Goal: Task Accomplishment & Management: Manage account settings

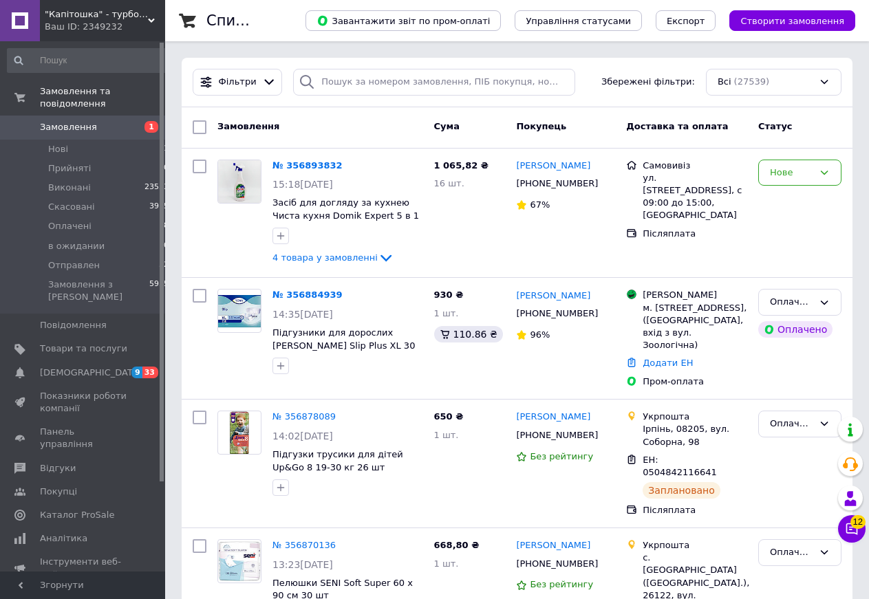
click at [145, 19] on span ""Капітошка" - турбота про близьких у кожній домівці!" at bounding box center [96, 14] width 103 height 12
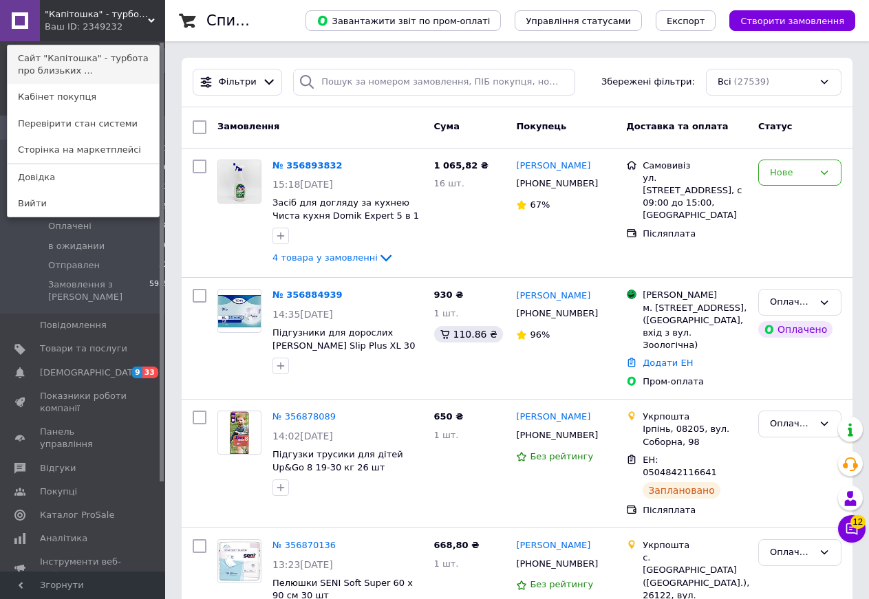
click at [105, 59] on link "Сайт "Капітошка" - турбота про близьких ..." at bounding box center [83, 64] width 151 height 39
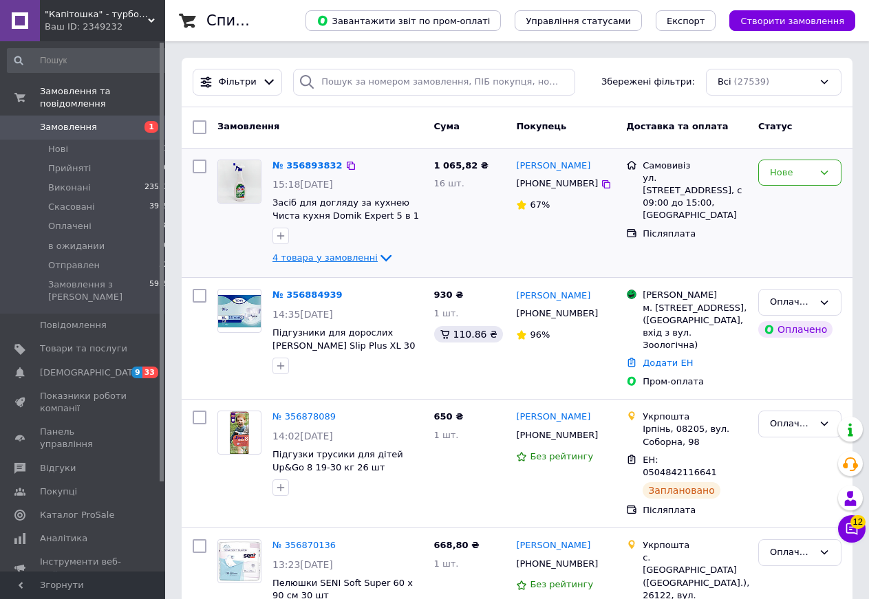
click at [381, 257] on icon at bounding box center [386, 258] width 11 height 7
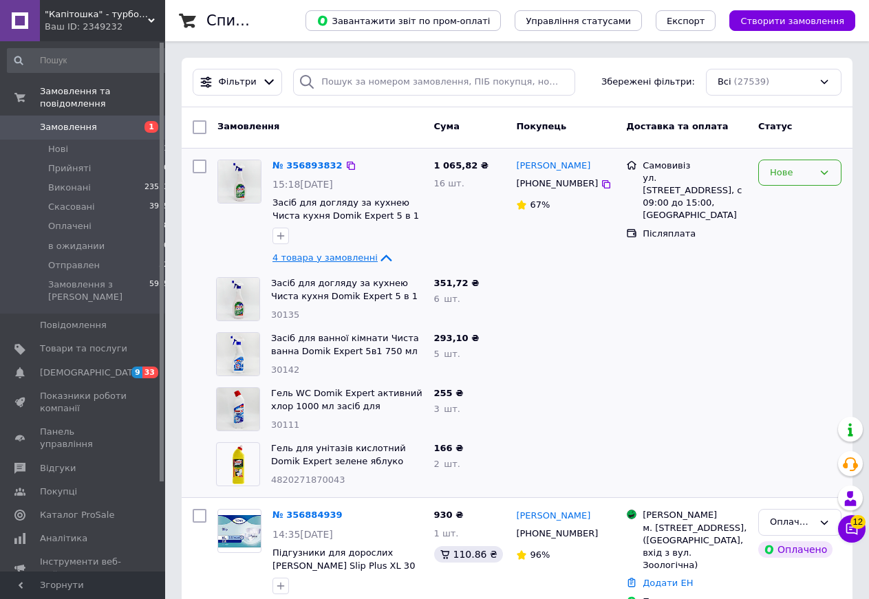
click at [799, 169] on div "Нове" at bounding box center [791, 173] width 43 height 14
click at [660, 385] on div at bounding box center [687, 409] width 132 height 55
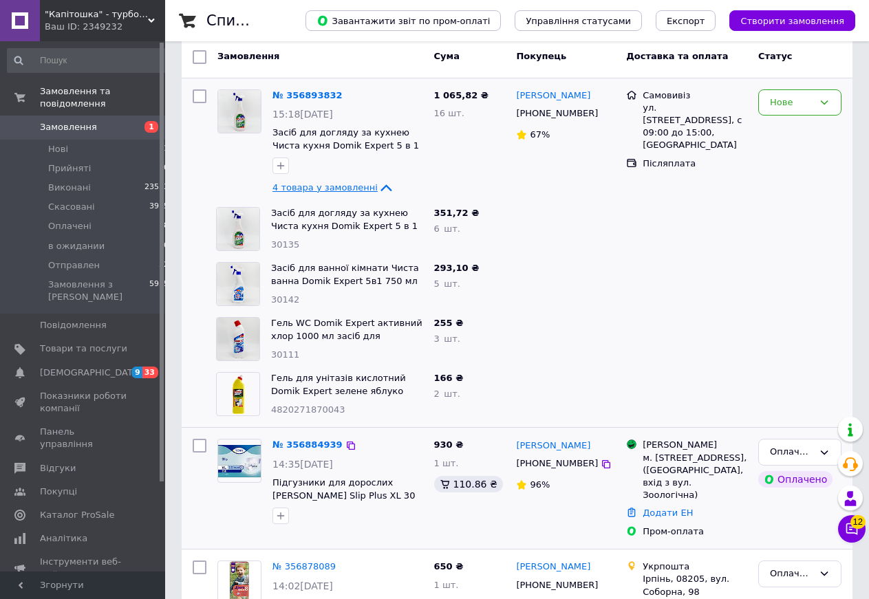
scroll to position [0, 0]
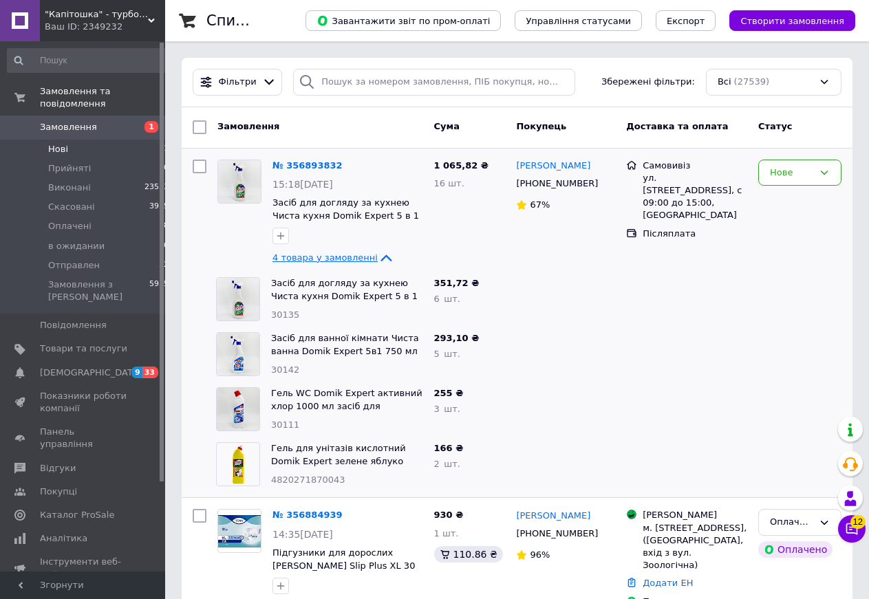
click at [56, 143] on span "Нові" at bounding box center [58, 149] width 20 height 12
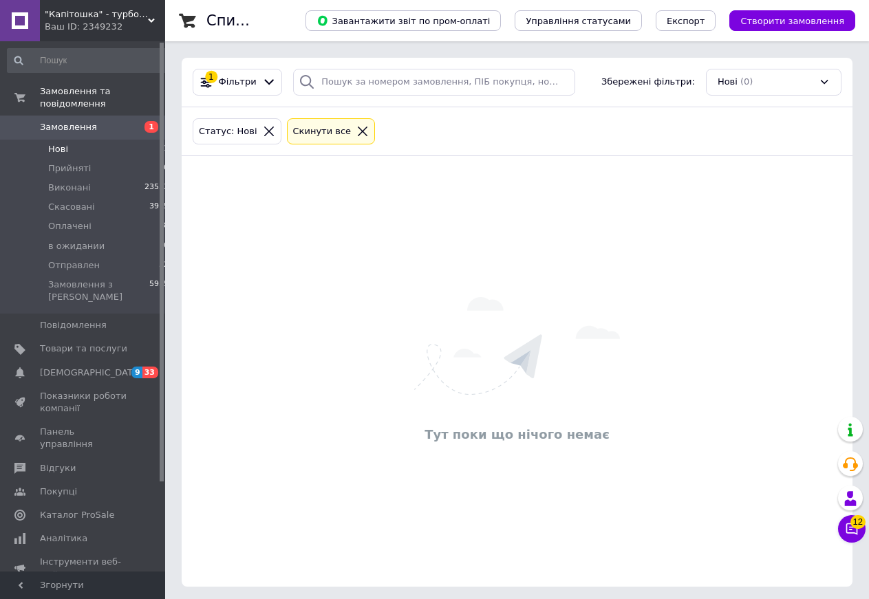
click at [354, 130] on div at bounding box center [363, 131] width 18 height 12
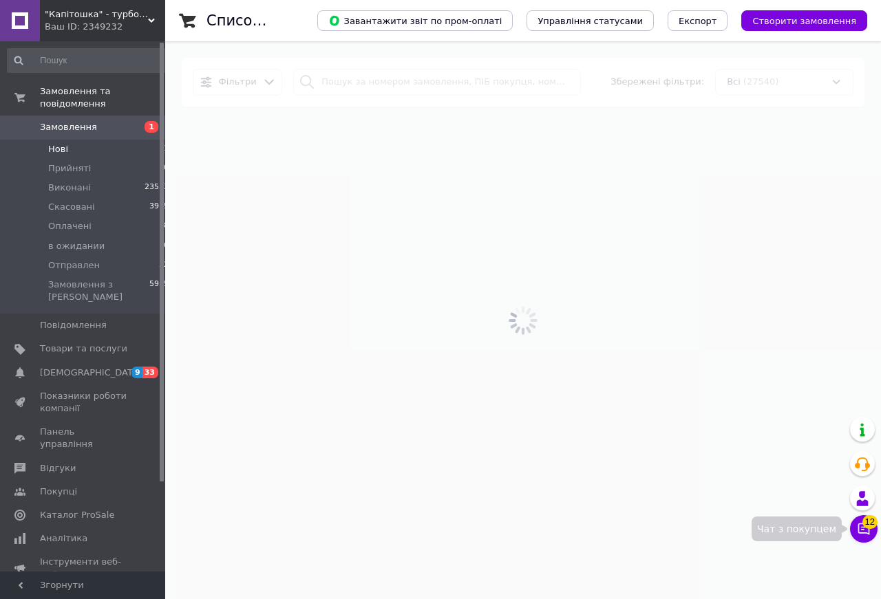
click at [862, 532] on button "Чат з покупцем 12" at bounding box center [864, 529] width 28 height 28
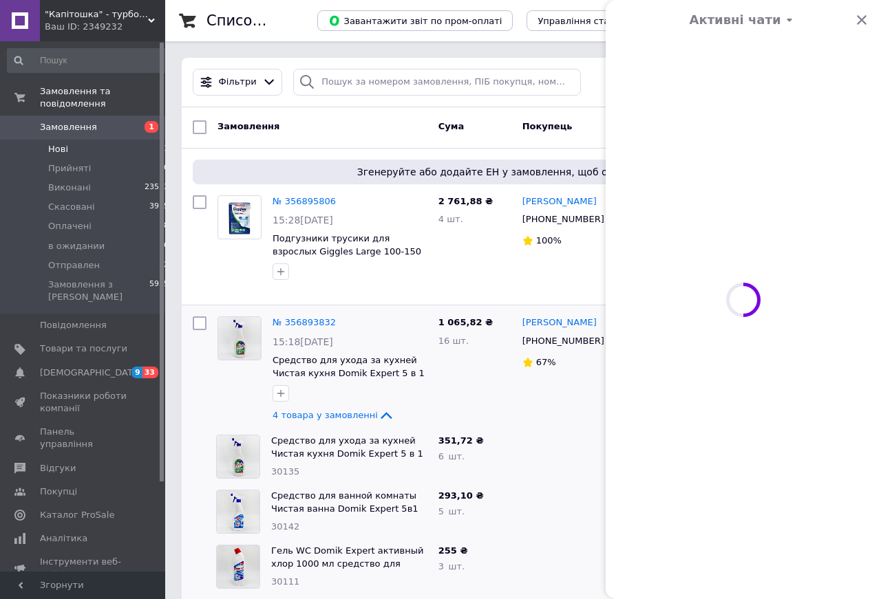
click at [862, 531] on button "Чат з покупцем 12" at bounding box center [864, 529] width 28 height 28
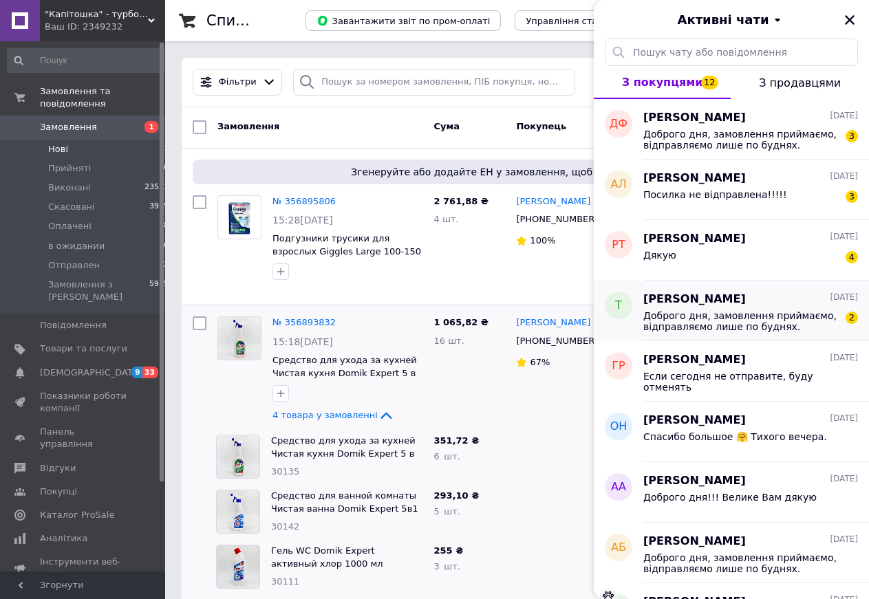
click at [707, 309] on div "Доброго дня, замовлення приймаємо, відправляємо лише по буднях. Найближчого роб…" at bounding box center [750, 320] width 215 height 25
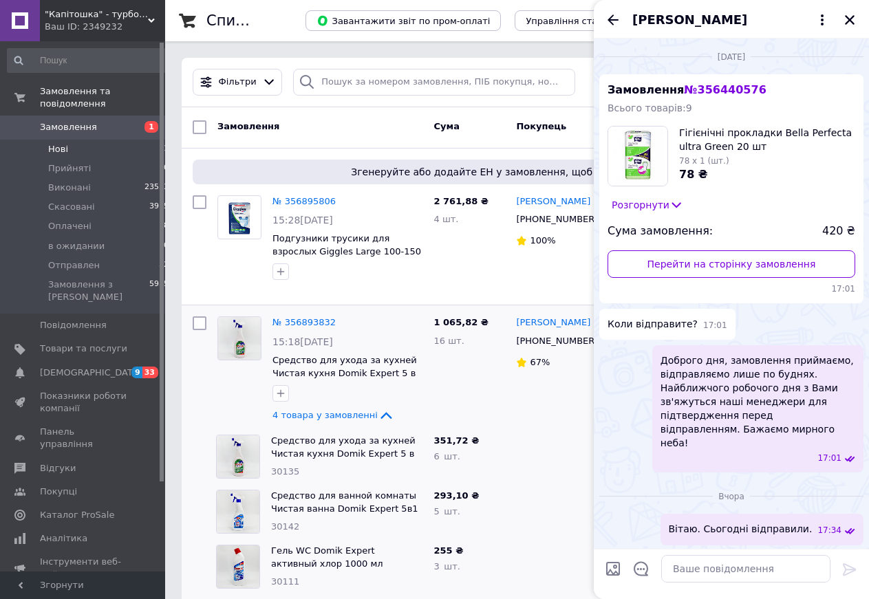
scroll to position [169, 0]
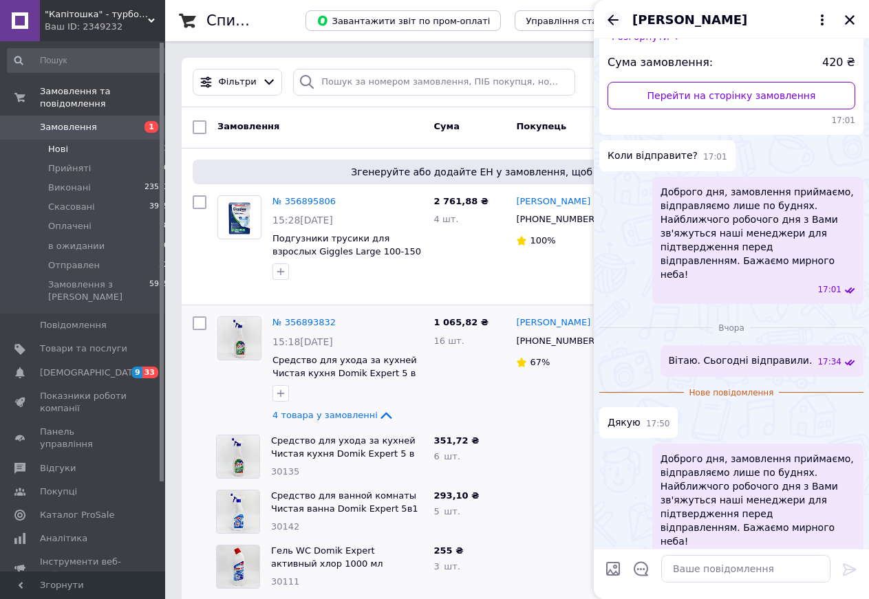
click at [618, 20] on icon "Назад" at bounding box center [613, 19] width 11 height 10
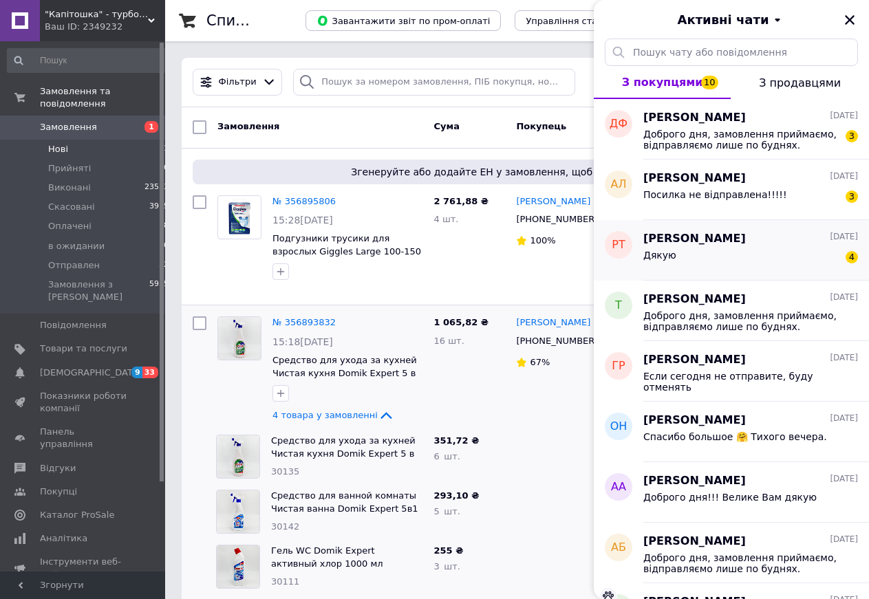
click at [715, 250] on div "Дякую 4" at bounding box center [750, 258] width 215 height 22
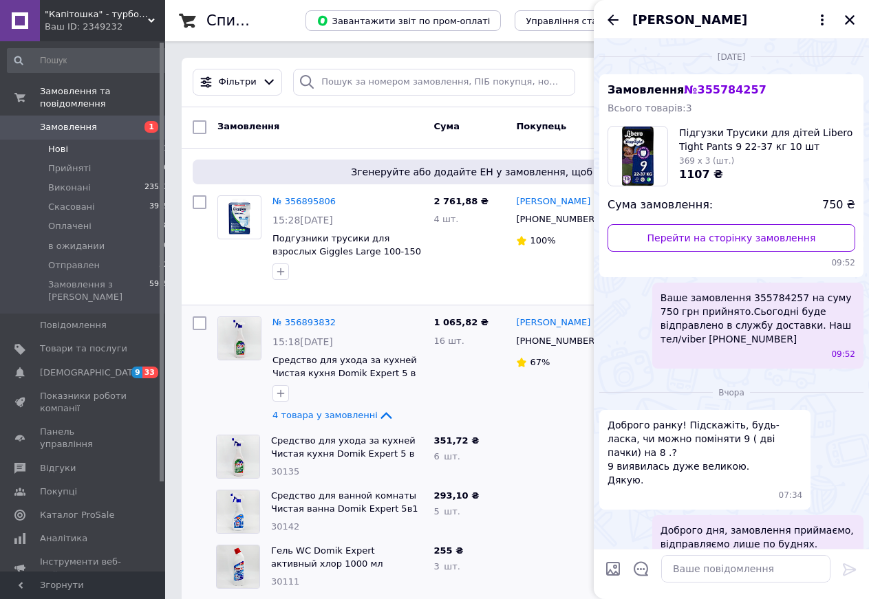
scroll to position [307, 0]
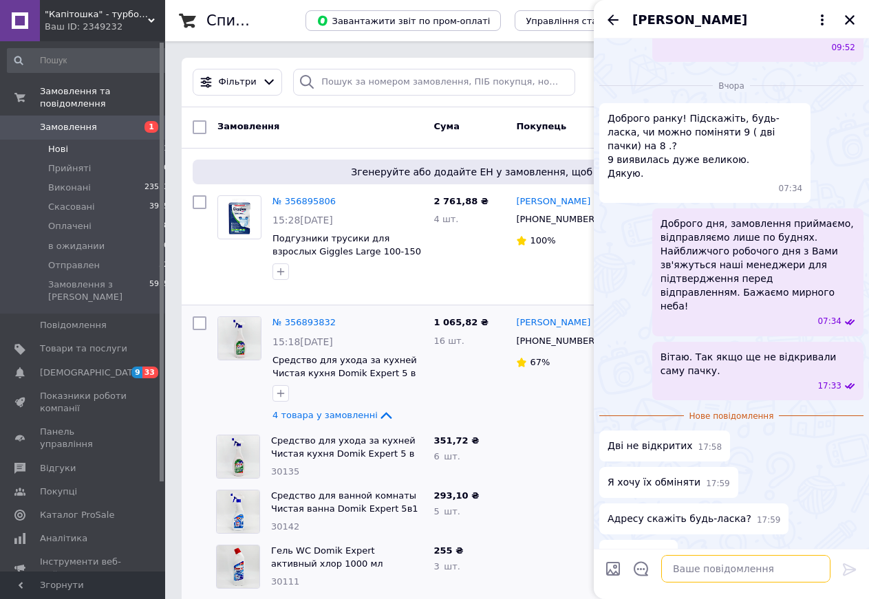
click at [706, 568] on textarea at bounding box center [745, 569] width 169 height 28
click at [687, 571] on textarea at bounding box center [745, 569] width 169 height 28
paste textarea "Нова Пошта Киев N 78 АВМ груп-39270938 [PERSON_NAME] 0673101333"
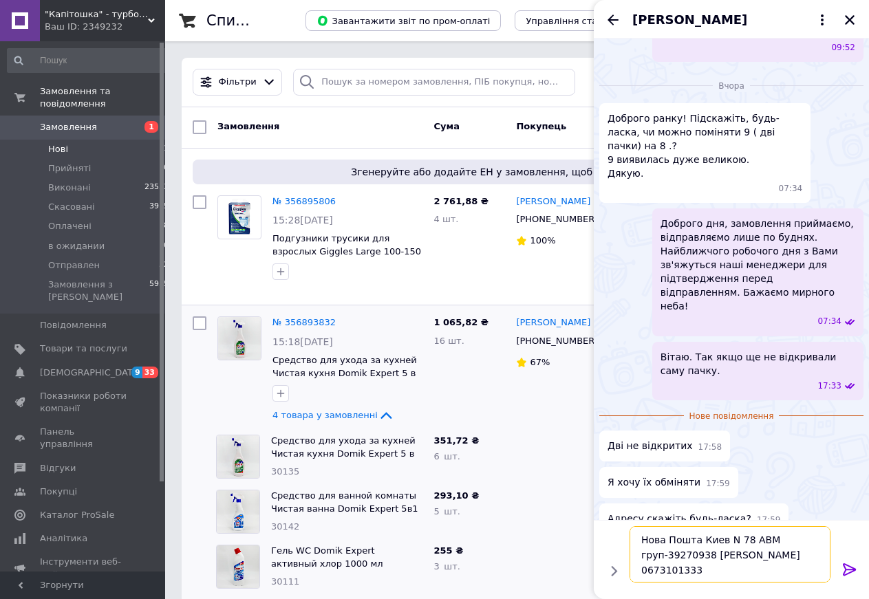
scroll to position [1, 0]
drag, startPoint x: 745, startPoint y: 540, endPoint x: 737, endPoint y: 540, distance: 8.3
click at [737, 540] on textarea "Нова Пошта Киев N 78 АВМ груп-39270938 [PERSON_NAME] 0673101333" at bounding box center [732, 554] width 197 height 56
type textarea "Нова Пошта Киев N 384 АВМ груп-39270938 [PERSON_NAME] 0673101333"
click at [842, 565] on icon at bounding box center [850, 570] width 17 height 17
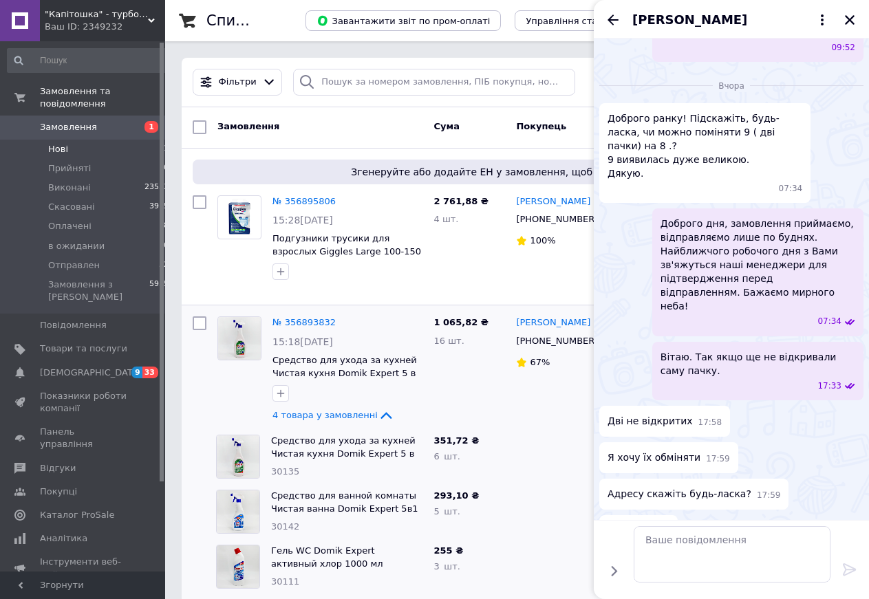
scroll to position [396, 0]
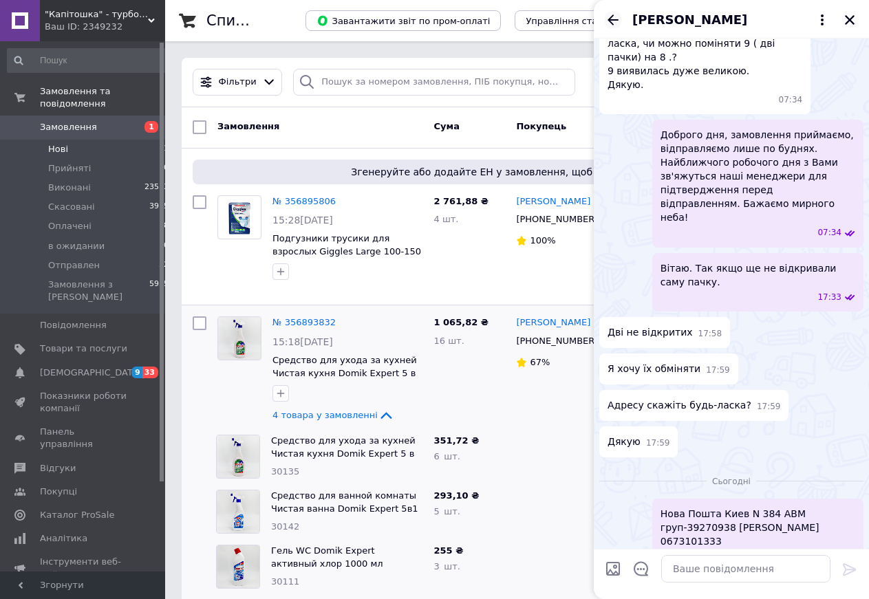
click at [612, 19] on icon "Назад" at bounding box center [613, 20] width 17 height 17
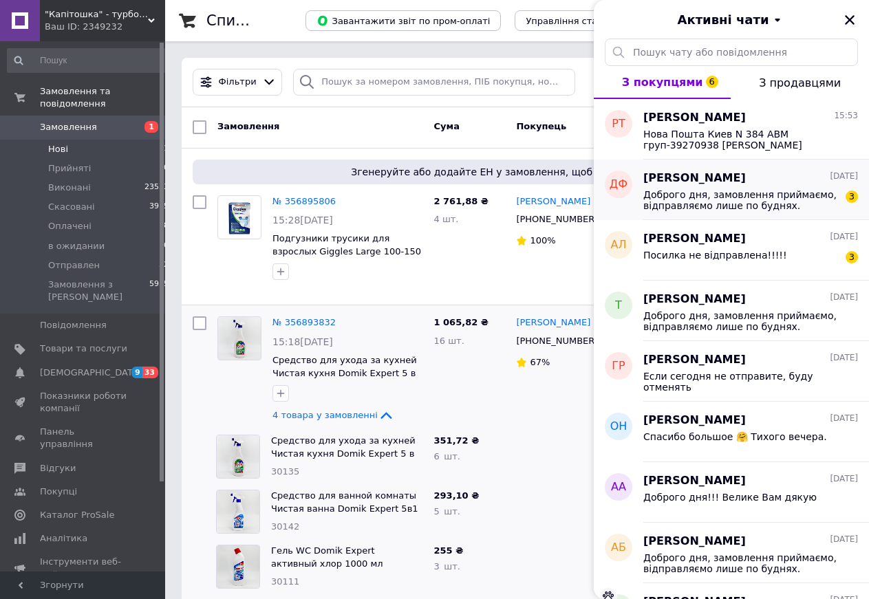
click at [704, 187] on div "Доброго дня, замовлення приймаємо, відправляємо лише по буднях. Найближчого роб…" at bounding box center [750, 199] width 215 height 25
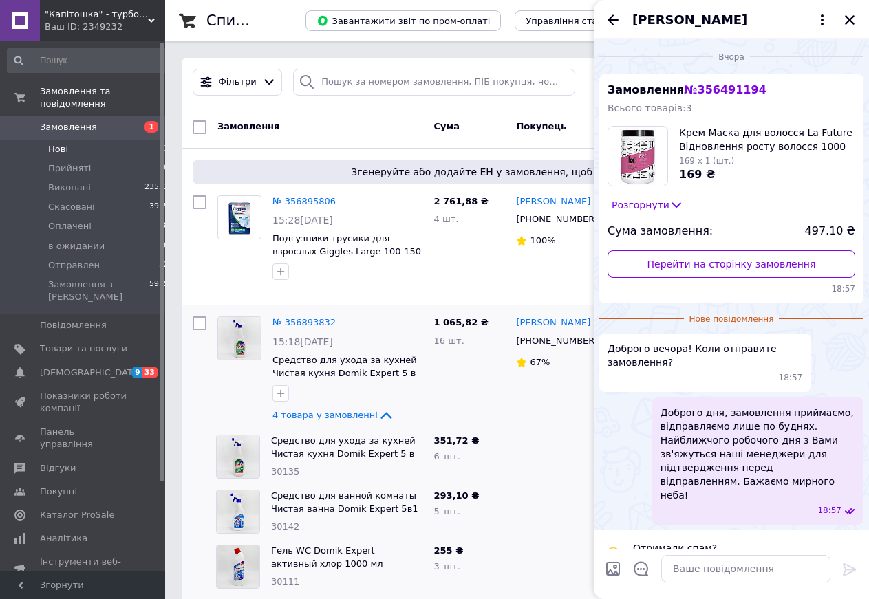
scroll to position [18, 0]
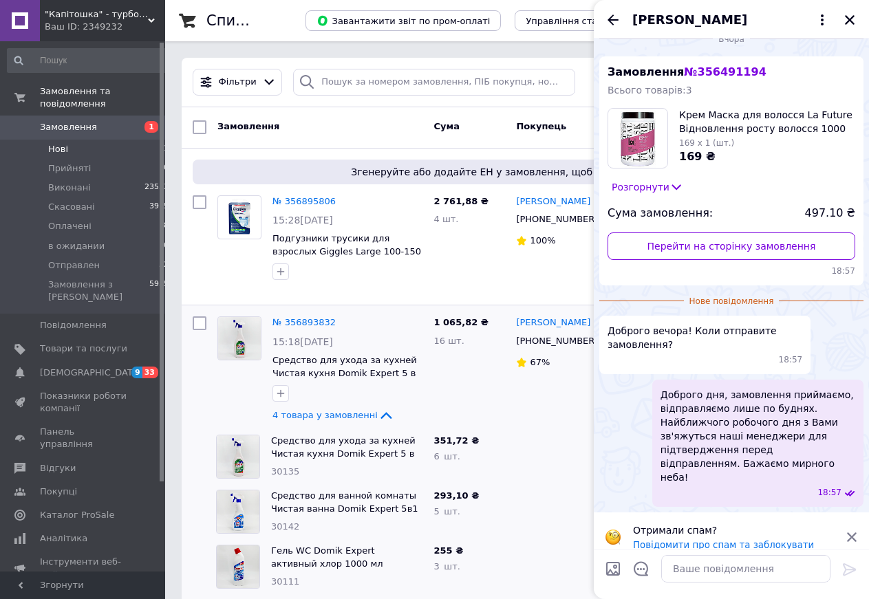
click at [718, 74] on span "№ 356491194" at bounding box center [725, 71] width 82 height 13
click at [846, 531] on icon at bounding box center [852, 537] width 12 height 12
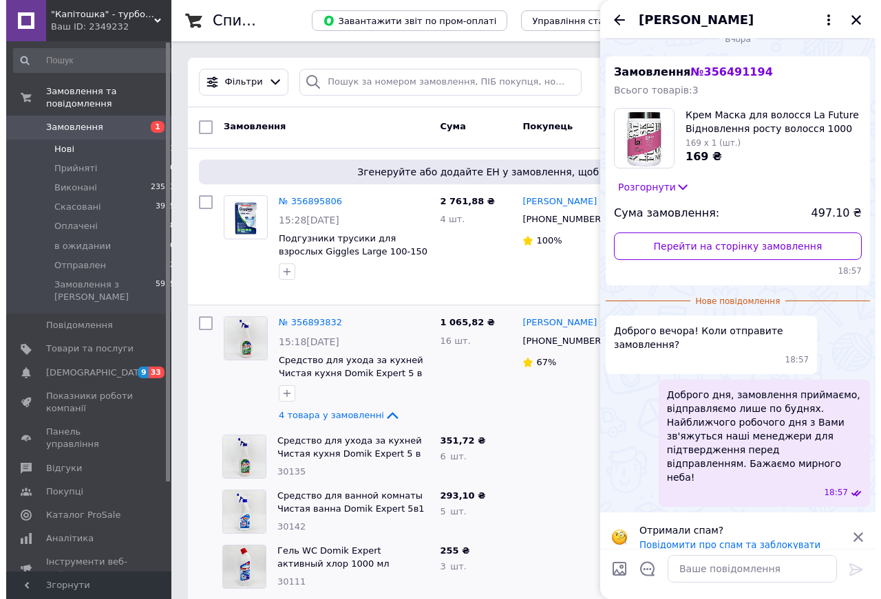
scroll to position [0, 0]
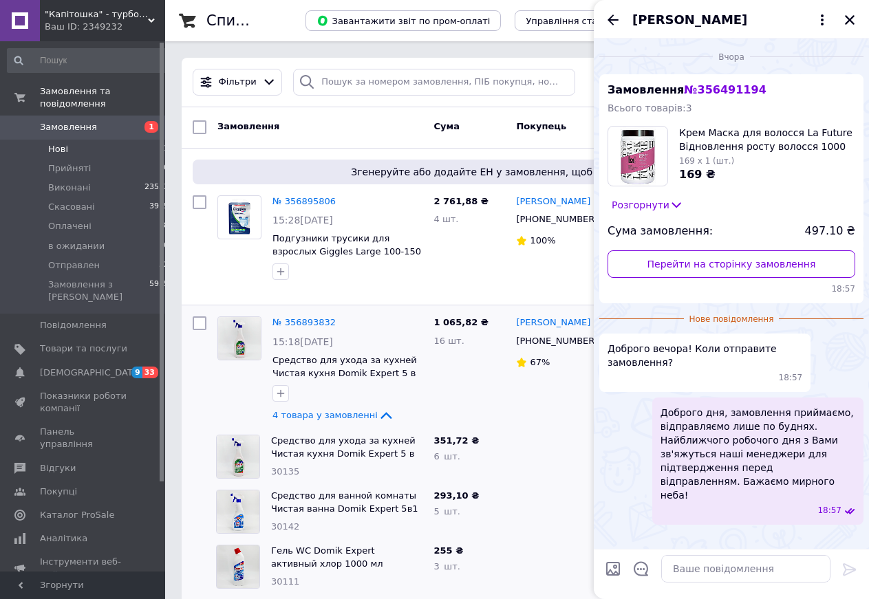
click at [715, 90] on span "№ 356491194" at bounding box center [725, 89] width 82 height 13
click at [716, 90] on span "№ 356491194" at bounding box center [725, 89] width 82 height 13
click at [718, 91] on span "№ 356491194" at bounding box center [725, 89] width 82 height 13
click at [708, 89] on span "№ 356491194" at bounding box center [725, 89] width 82 height 13
drag, startPoint x: 691, startPoint y: 89, endPoint x: 749, endPoint y: 89, distance: 58.5
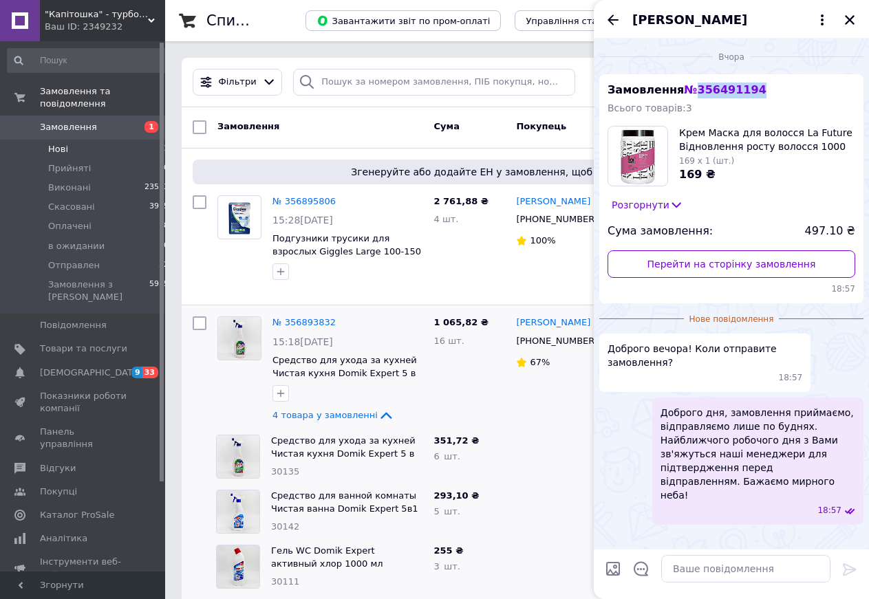
click at [749, 89] on div "Замовлення № 356491194 Всього товарів: 3 Крем Маска для волосся La Future Відно…" at bounding box center [731, 188] width 264 height 229
copy span "356491194"
click at [414, 81] on input "search" at bounding box center [434, 82] width 282 height 27
paste input "356491194"
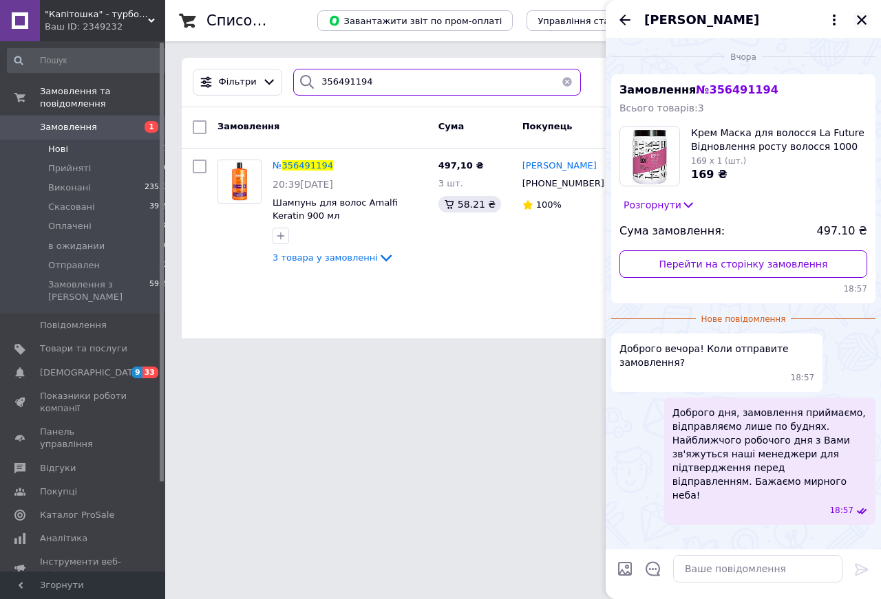
type input "356491194"
click at [866, 21] on icon "Закрити" at bounding box center [861, 20] width 12 height 12
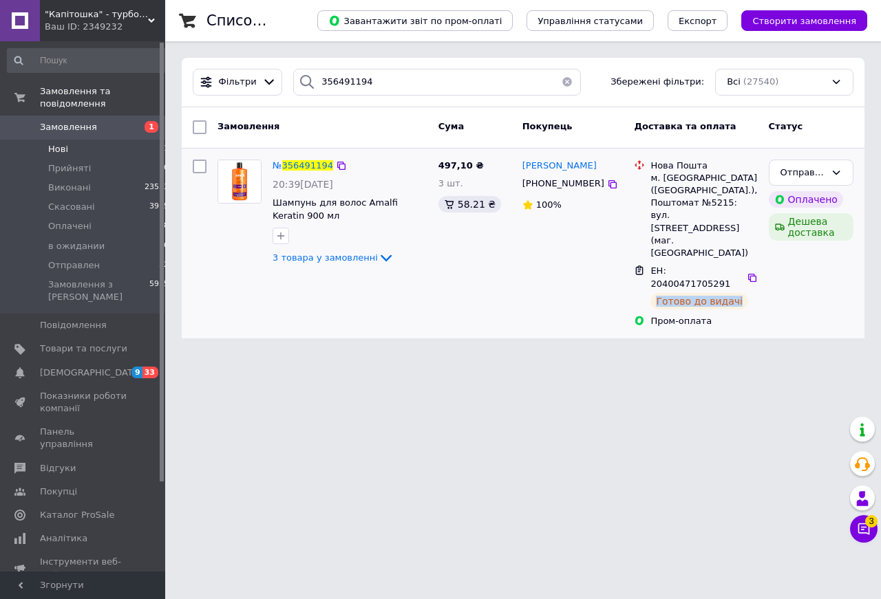
drag, startPoint x: 651, startPoint y: 166, endPoint x: 736, endPoint y: 236, distance: 110.0
click at [736, 236] on ul "Нова Пошта м. [GEOGRAPHIC_DATA] ([GEOGRAPHIC_DATA].), Поштомат №5215: вул. [STR…" at bounding box center [695, 244] width 123 height 174
click at [65, 367] on span "[DEMOGRAPHIC_DATA]" at bounding box center [91, 373] width 102 height 12
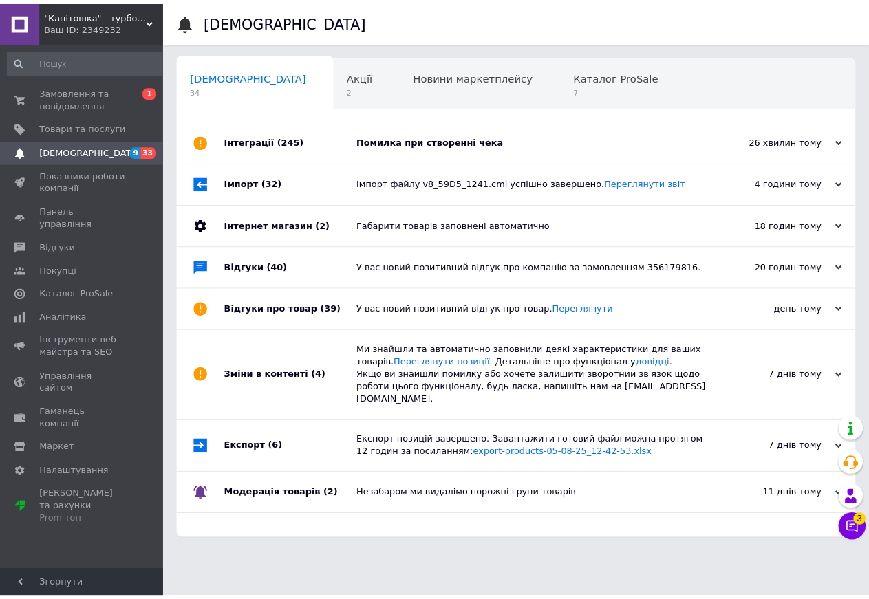
scroll to position [0, 1]
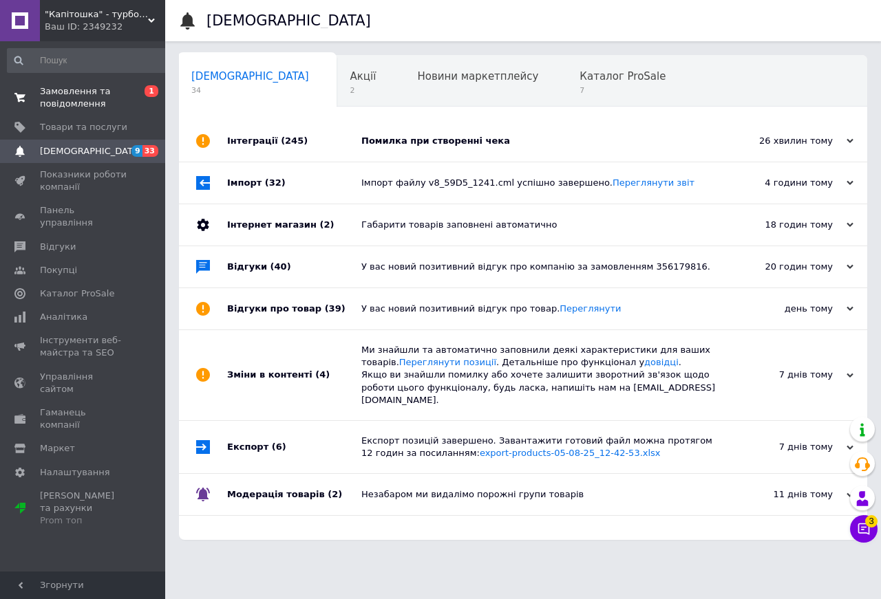
click at [80, 105] on span "Замовлення та повідомлення" at bounding box center [83, 97] width 87 height 25
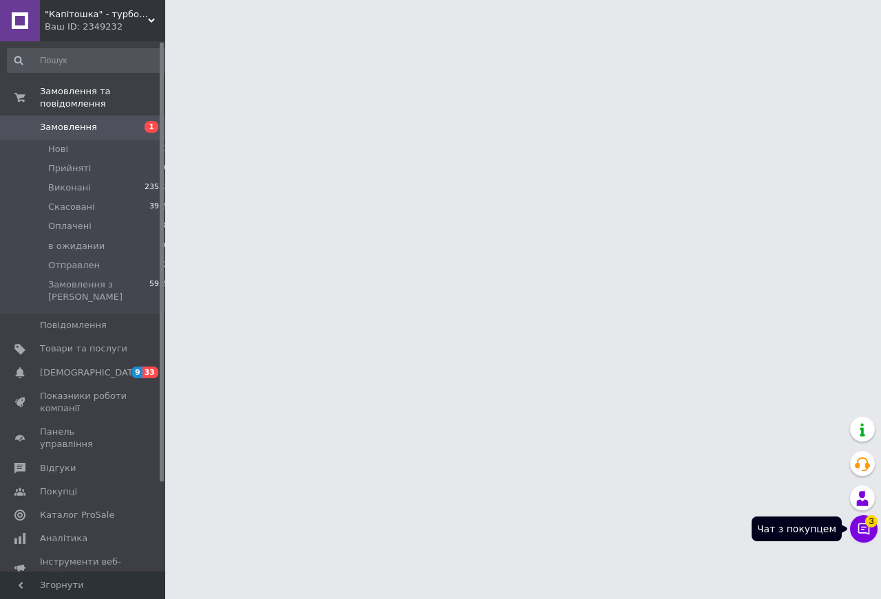
click at [864, 529] on icon at bounding box center [864, 530] width 12 height 12
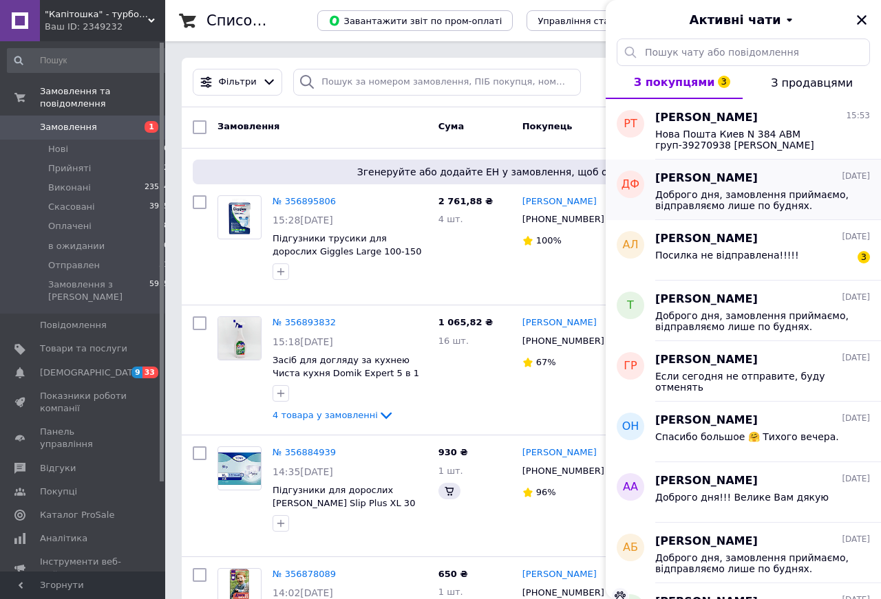
click at [760, 194] on span "Доброго дня, замовлення приймаємо, відправляємо лише по буднях. Найближчого роб…" at bounding box center [752, 200] width 195 height 22
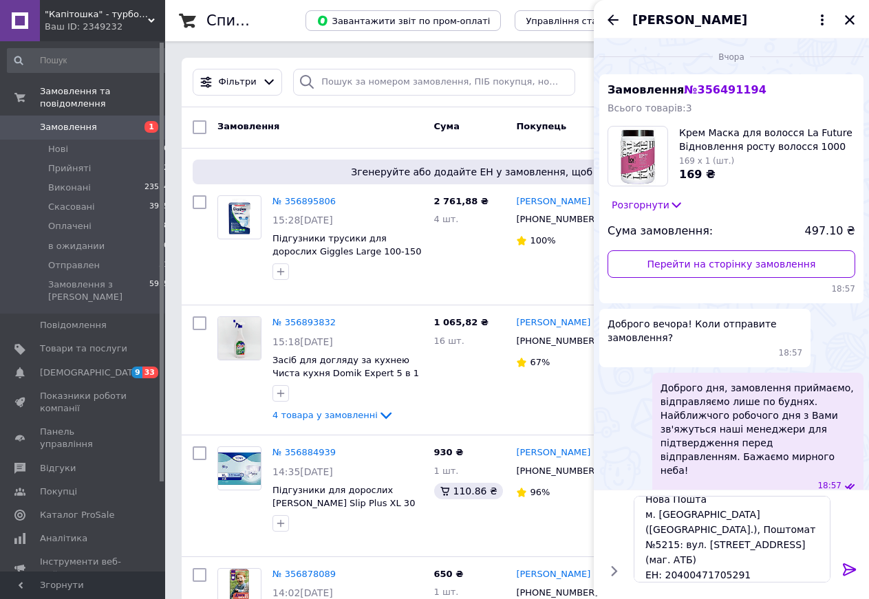
scroll to position [17, 0]
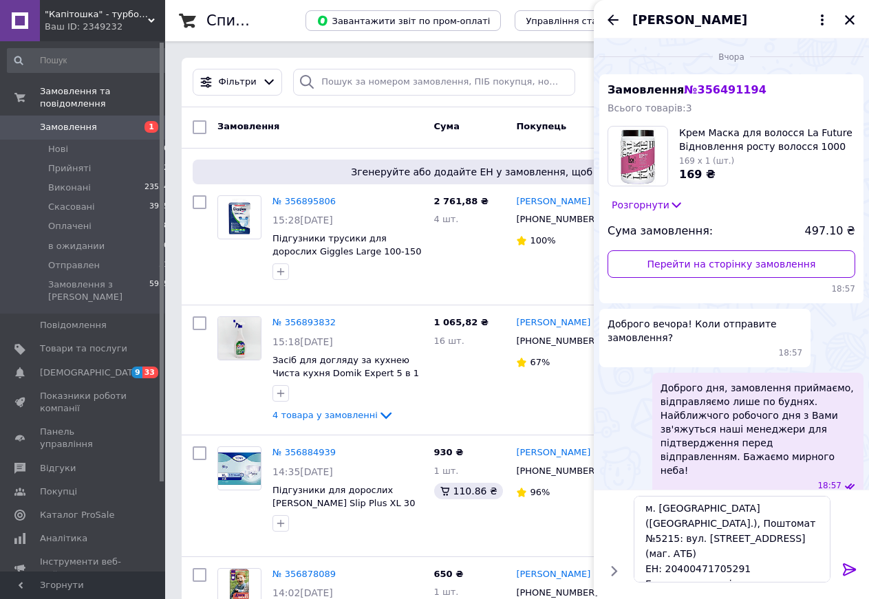
type textarea "Нова Пошта м. [GEOGRAPHIC_DATA] ([GEOGRAPHIC_DATA].), Поштомат №5215: вул. [STR…"
click at [843, 570] on icon at bounding box center [849, 570] width 13 height 12
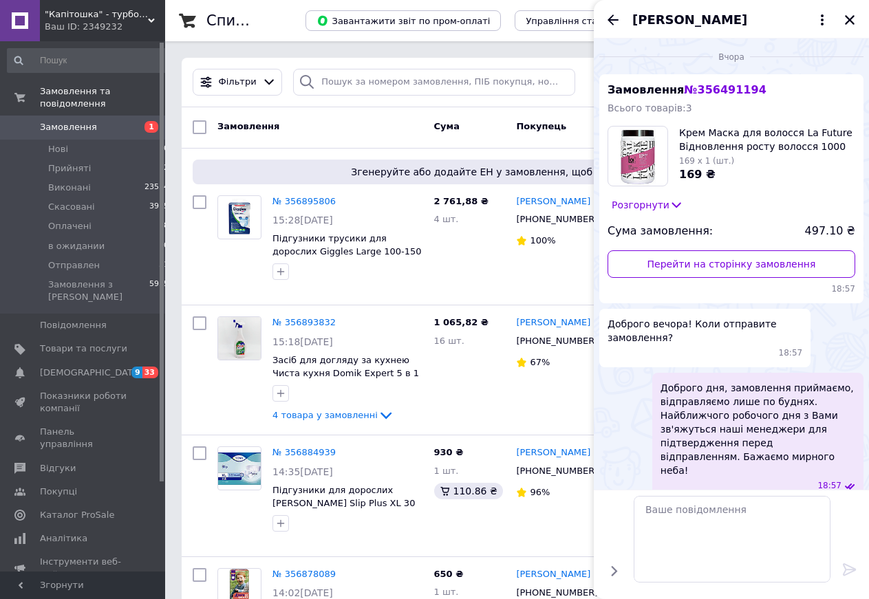
scroll to position [84, 0]
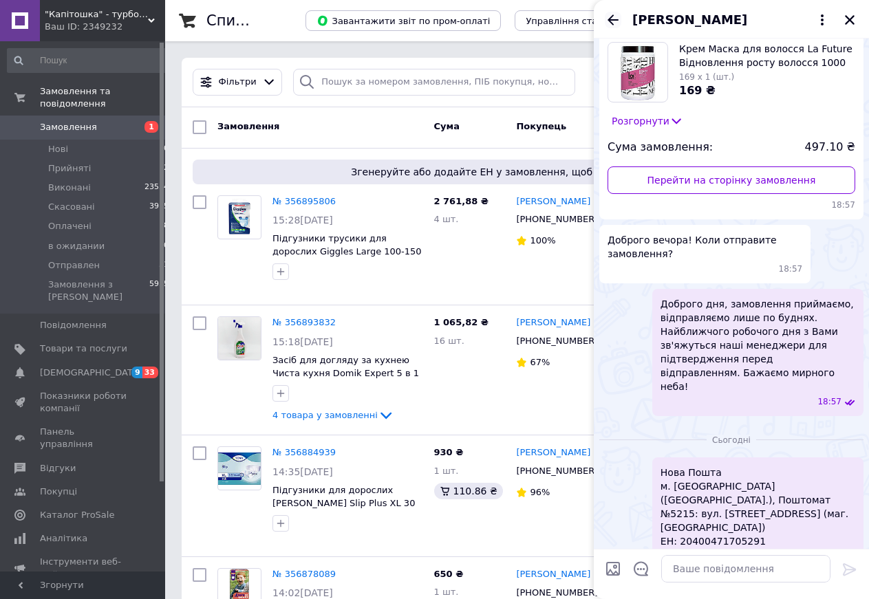
click at [612, 19] on icon "Назад" at bounding box center [613, 19] width 11 height 10
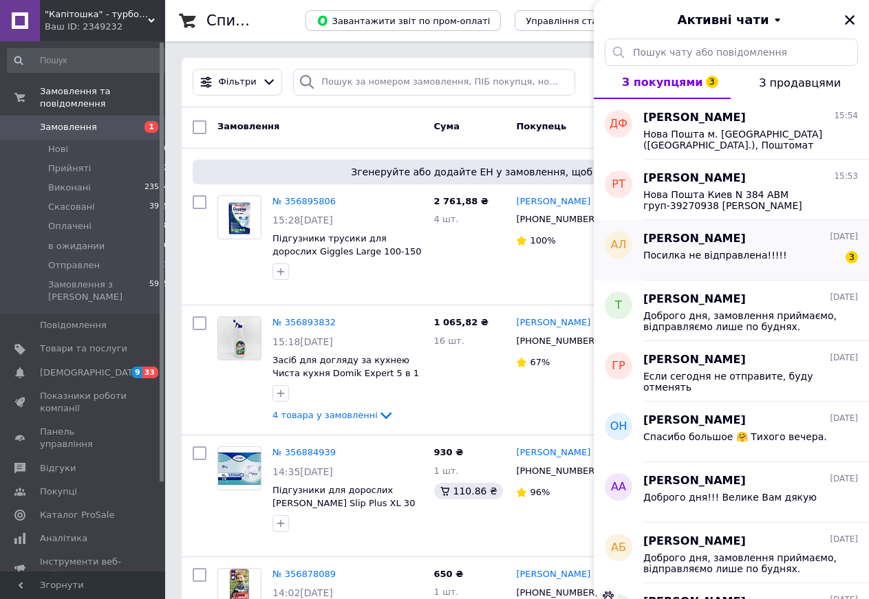
click at [712, 264] on div "Посилка не відправлена!!!!!" at bounding box center [715, 259] width 144 height 19
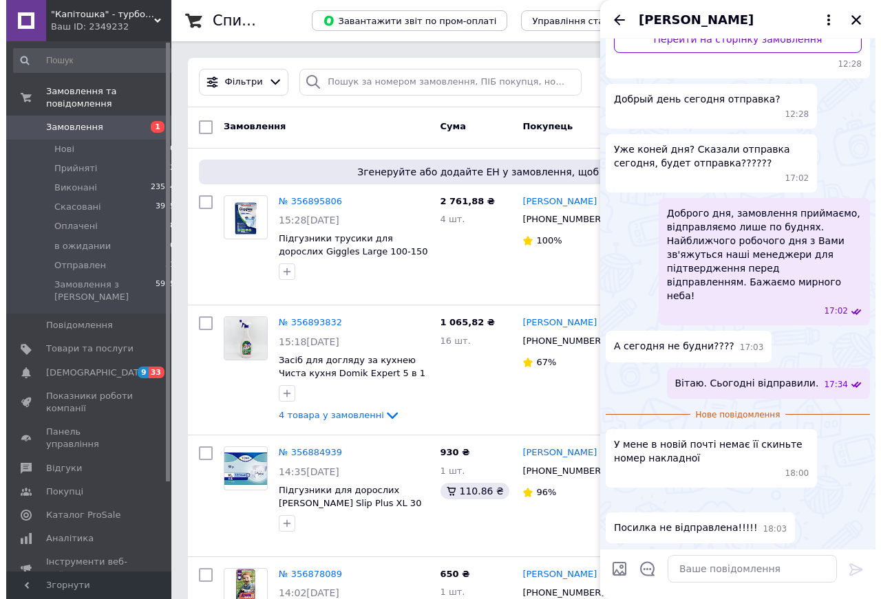
scroll to position [0, 0]
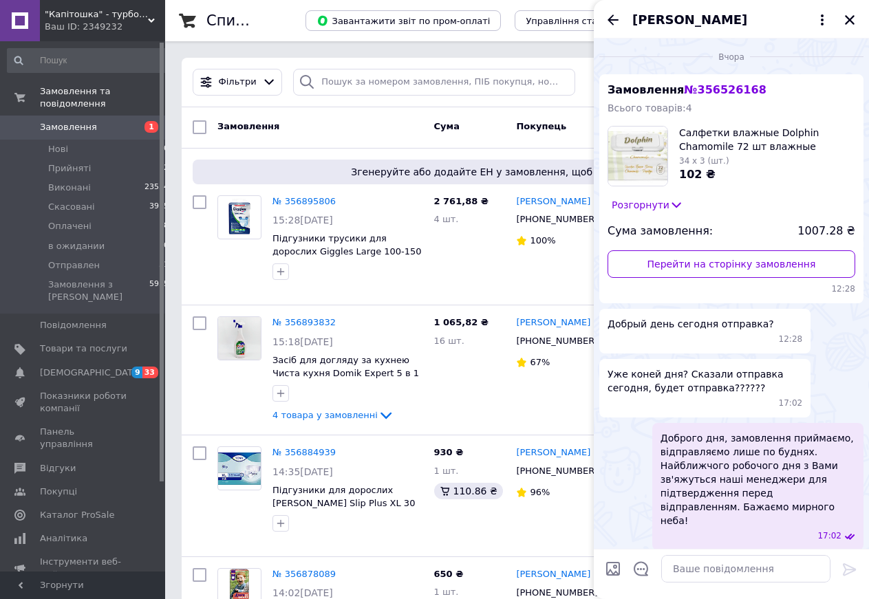
click at [714, 88] on span "№ 356526168" at bounding box center [725, 89] width 82 height 13
copy span "№ 356526168"
click at [379, 76] on input "search" at bounding box center [434, 82] width 282 height 27
paste input "356526168"
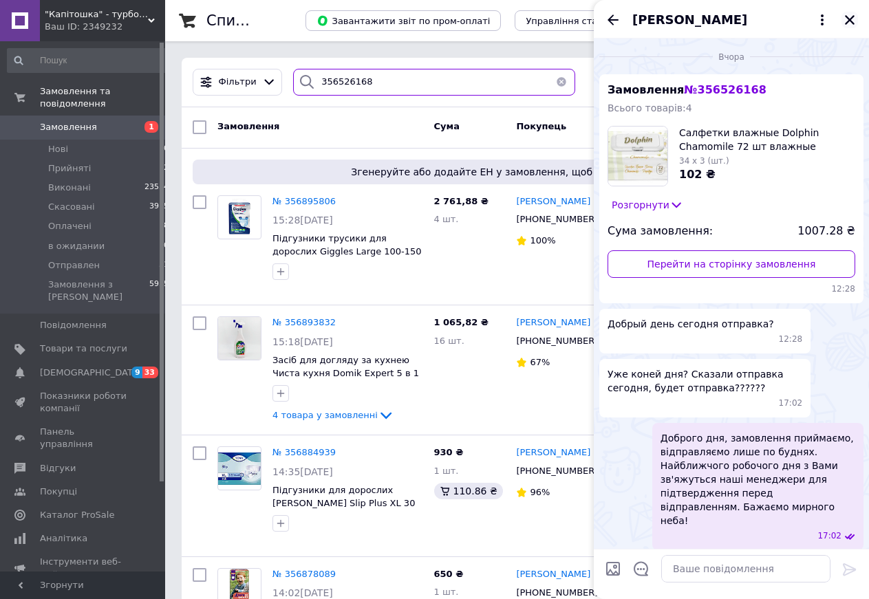
type input "356526168"
click at [851, 20] on icon "Закрити" at bounding box center [850, 20] width 12 height 12
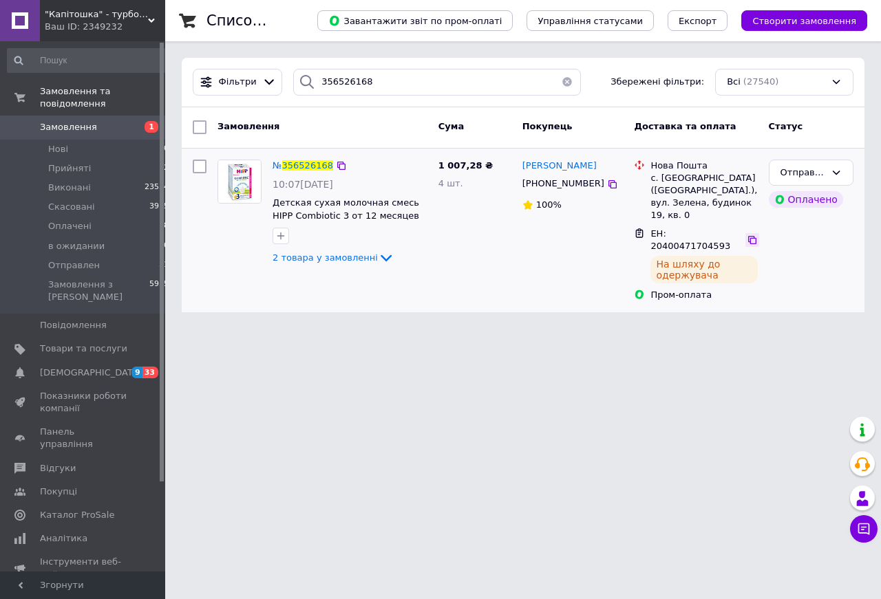
click at [747, 235] on icon at bounding box center [752, 240] width 11 height 11
click at [862, 533] on icon at bounding box center [864, 530] width 12 height 12
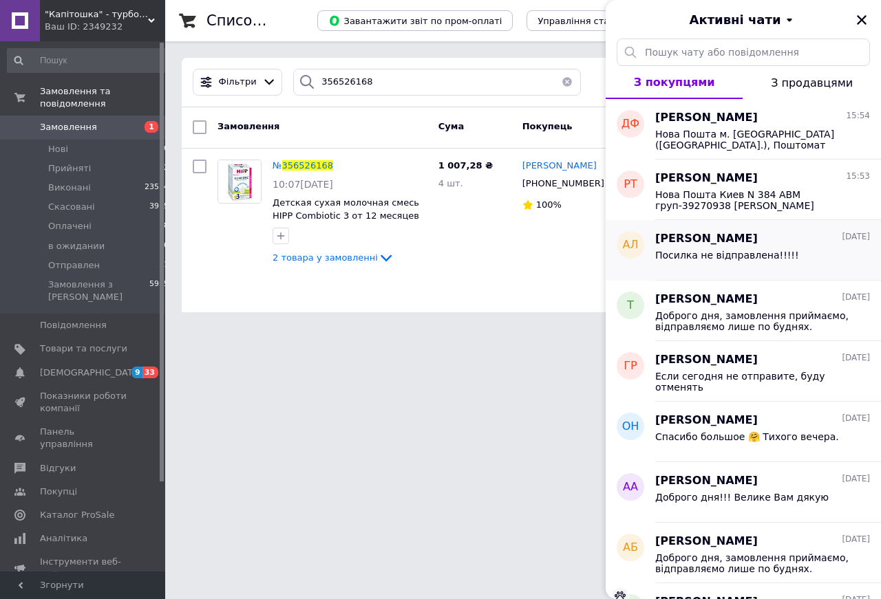
click at [766, 254] on span "Посилка не відправлена!!!!!" at bounding box center [727, 255] width 144 height 11
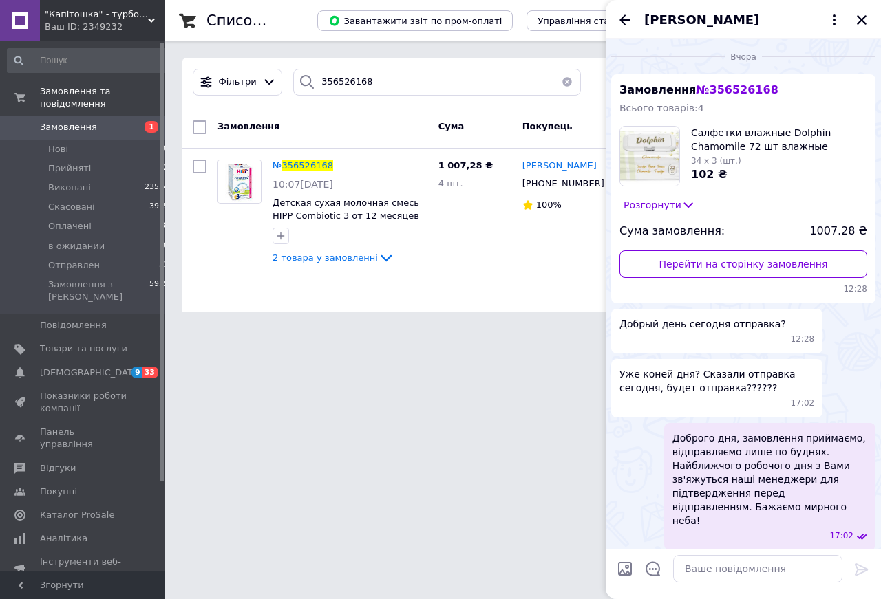
scroll to position [280, 0]
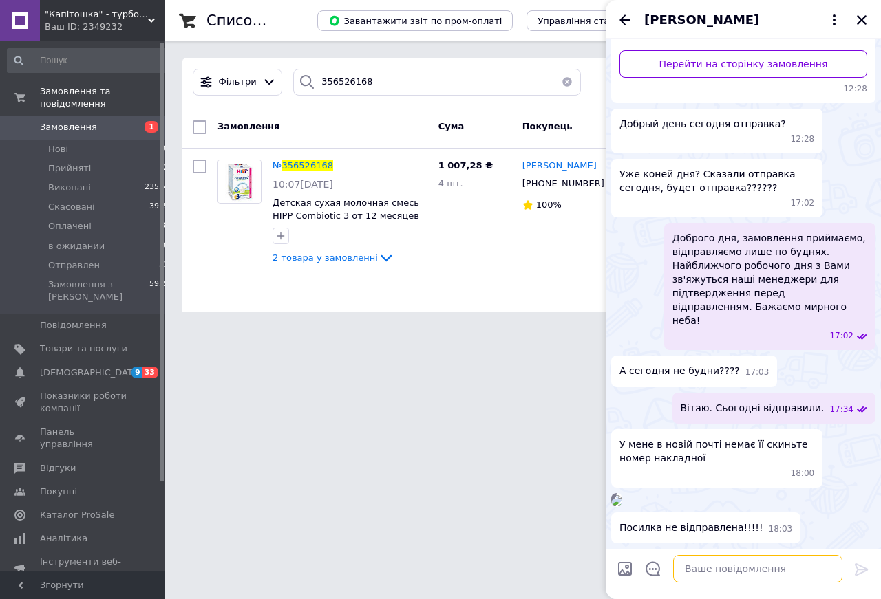
click at [700, 574] on textarea at bounding box center [757, 569] width 169 height 28
paste textarea "Плановий час доставки: [DATE] 18:00 Озерне ([GEOGRAPHIC_DATA].), с. Озерне, Зел…"
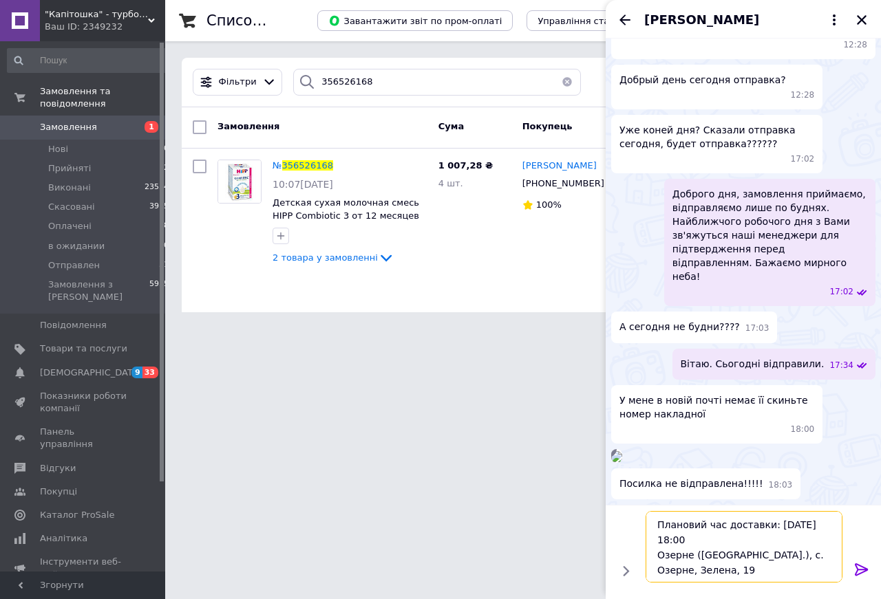
scroll to position [1, 0]
type textarea "Плановий час доставки: [DATE] 18:00 Озерне ([GEOGRAPHIC_DATA].), с. Озерне, Зел…"
click at [855, 570] on icon at bounding box center [861, 570] width 13 height 12
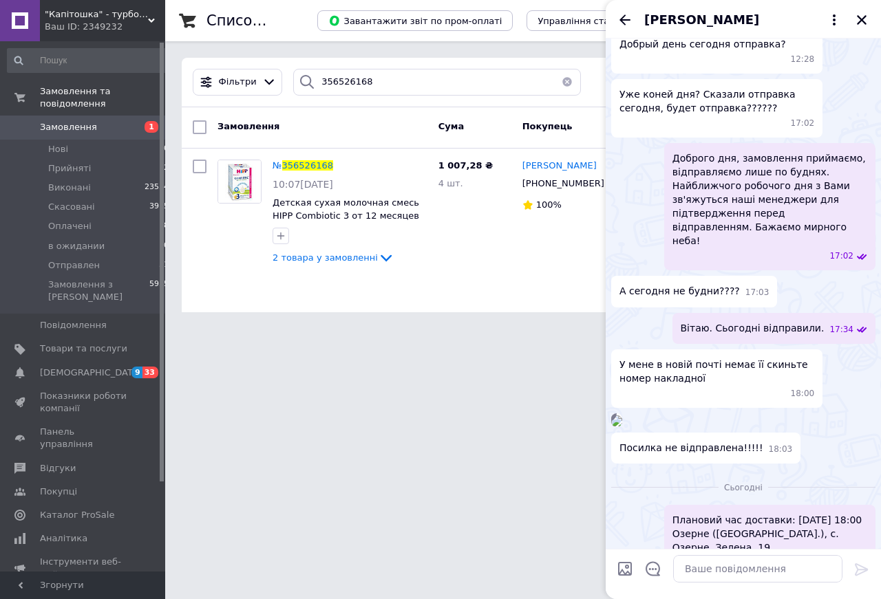
scroll to position [479, 0]
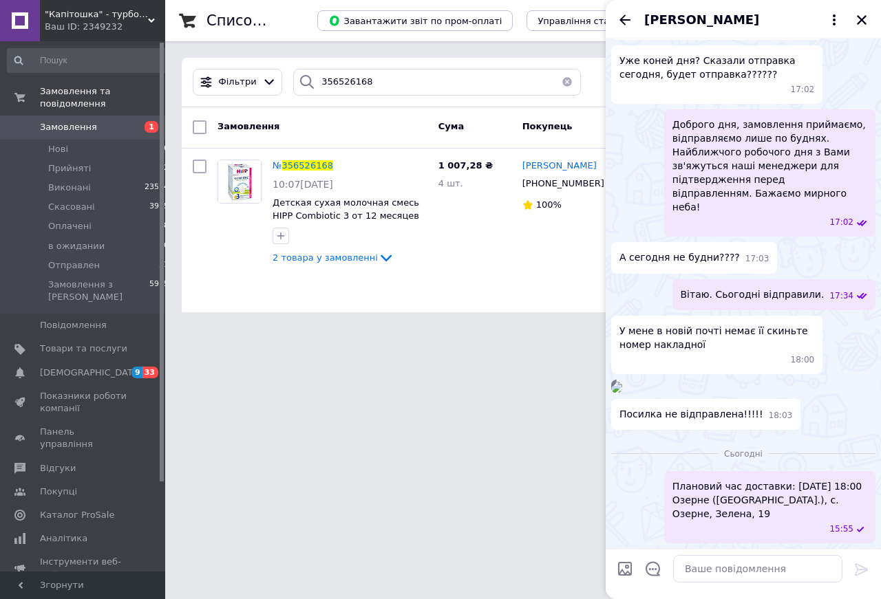
drag, startPoint x: 862, startPoint y: 16, endPoint x: 748, endPoint y: 240, distance: 251.8
click at [863, 16] on icon "Закрити" at bounding box center [861, 20] width 12 height 12
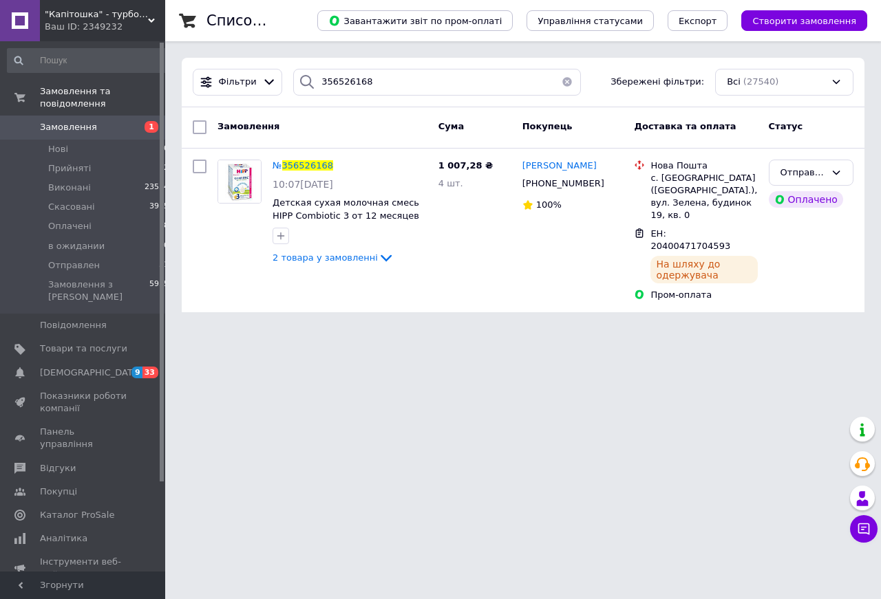
click at [561, 83] on button "button" at bounding box center [567, 82] width 28 height 27
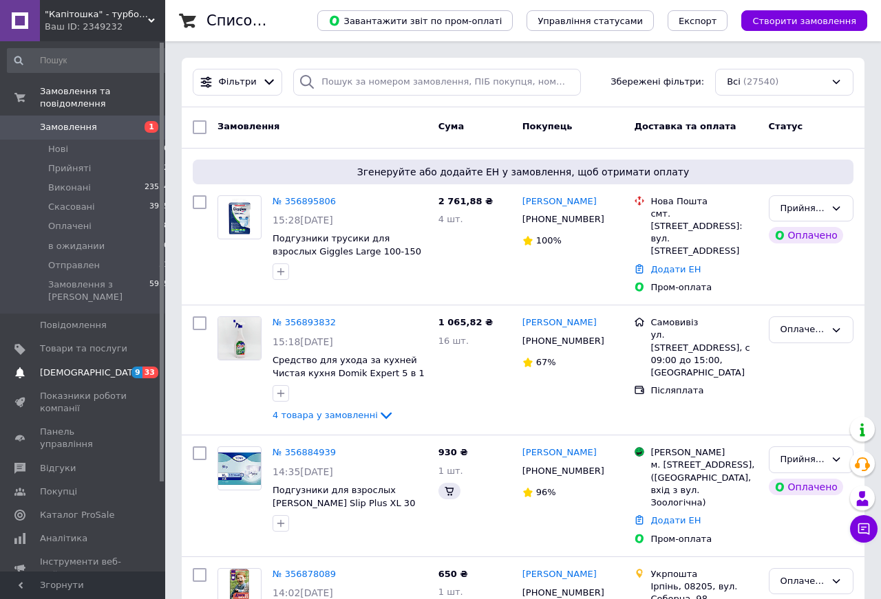
click at [62, 361] on link "[DEMOGRAPHIC_DATA] 9 33" at bounding box center [88, 372] width 177 height 23
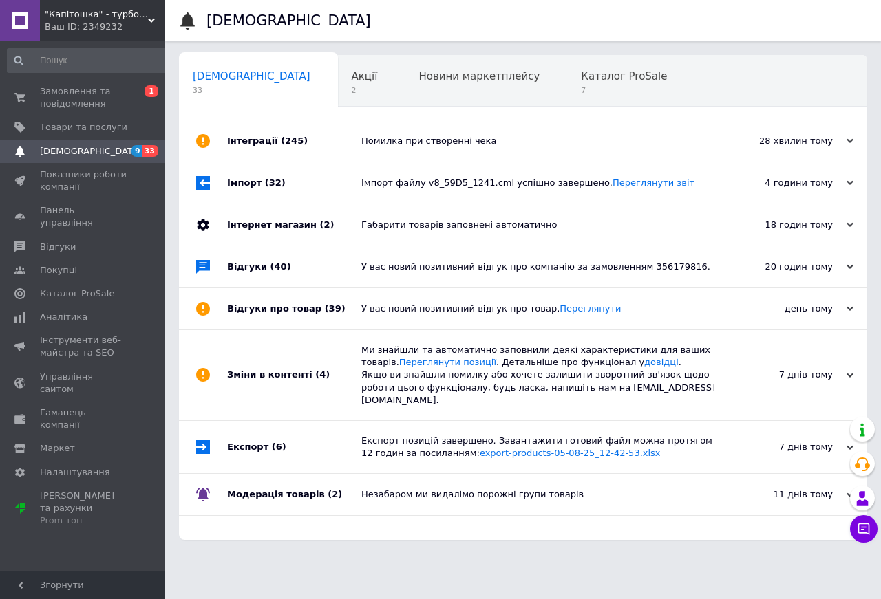
scroll to position [0, 1]
click at [73, 100] on span "Замовлення та повідомлення" at bounding box center [83, 97] width 87 height 25
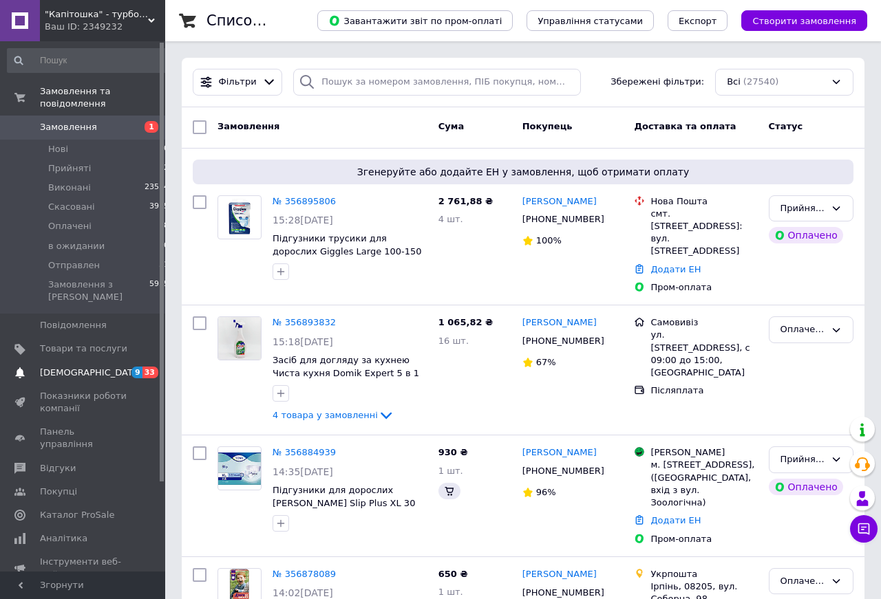
click at [65, 367] on span "[DEMOGRAPHIC_DATA]" at bounding box center [91, 373] width 102 height 12
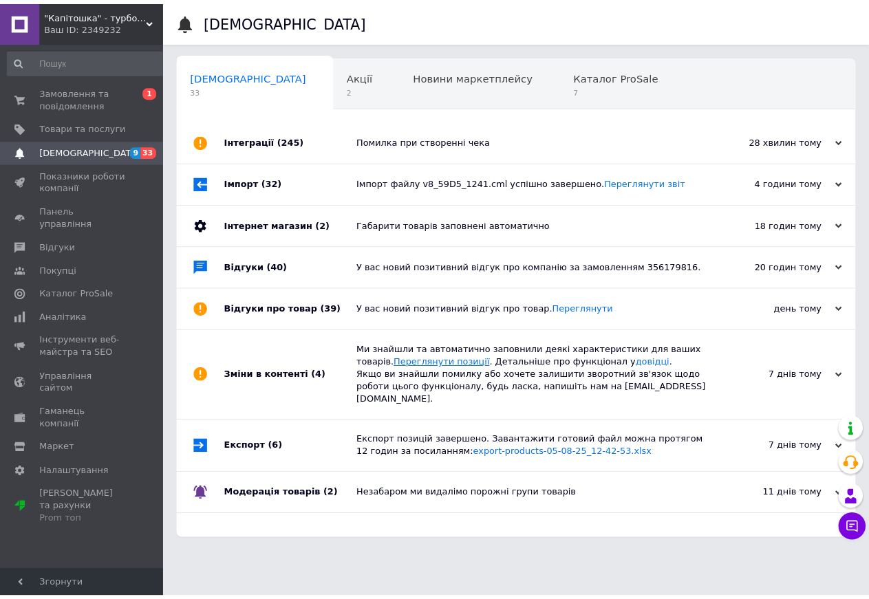
scroll to position [0, 1]
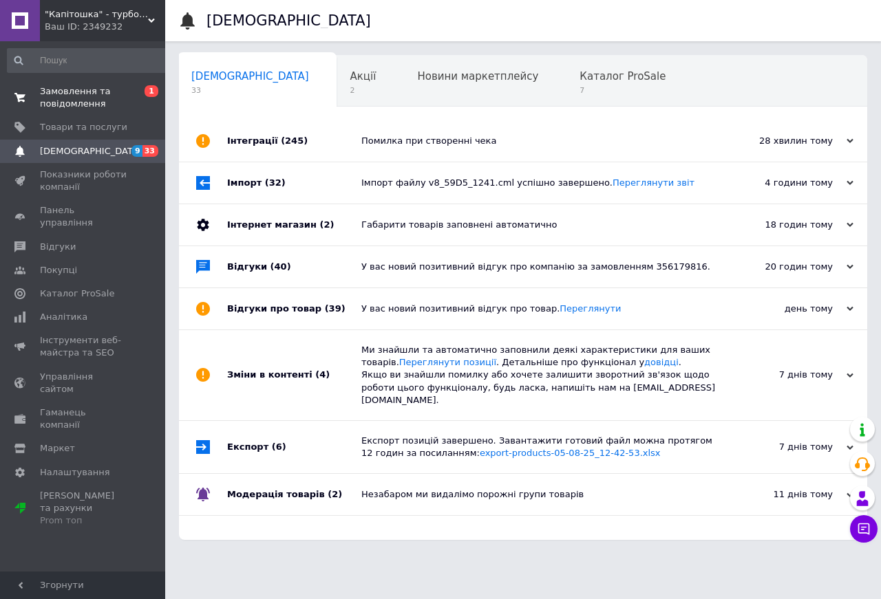
click at [82, 94] on span "Замовлення та повідомлення" at bounding box center [83, 97] width 87 height 25
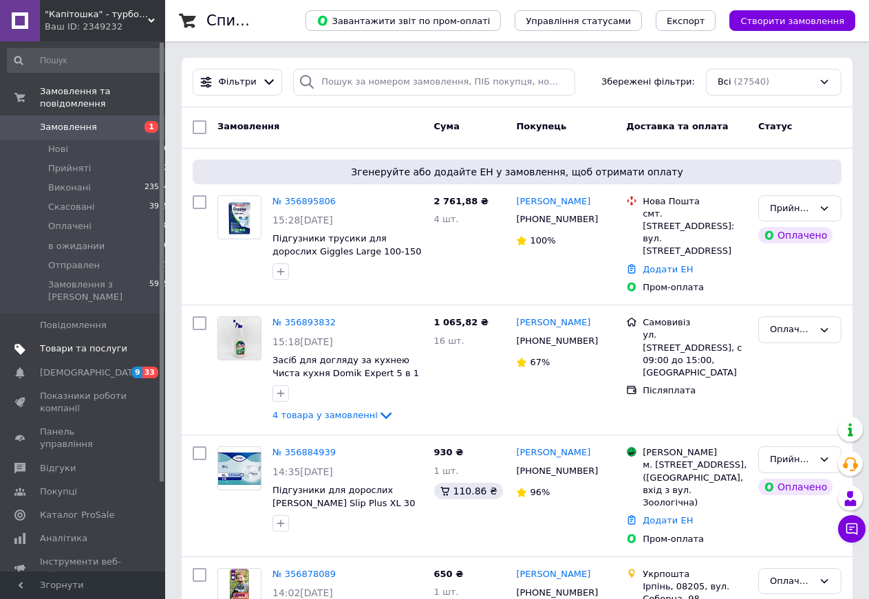
click at [77, 343] on span "Товари та послуги" at bounding box center [83, 349] width 87 height 12
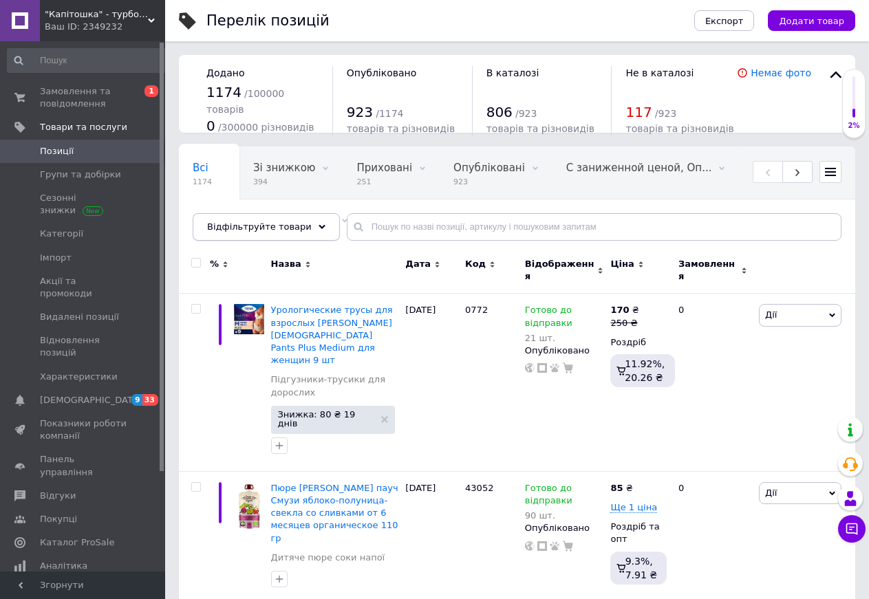
click at [300, 228] on div "Відфільтруйте товари" at bounding box center [266, 227] width 147 height 28
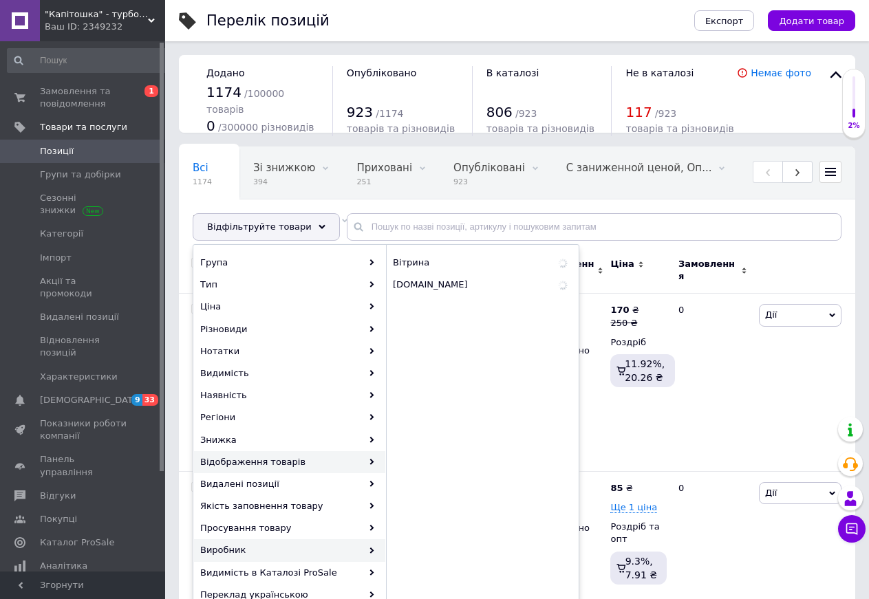
scroll to position [70, 0]
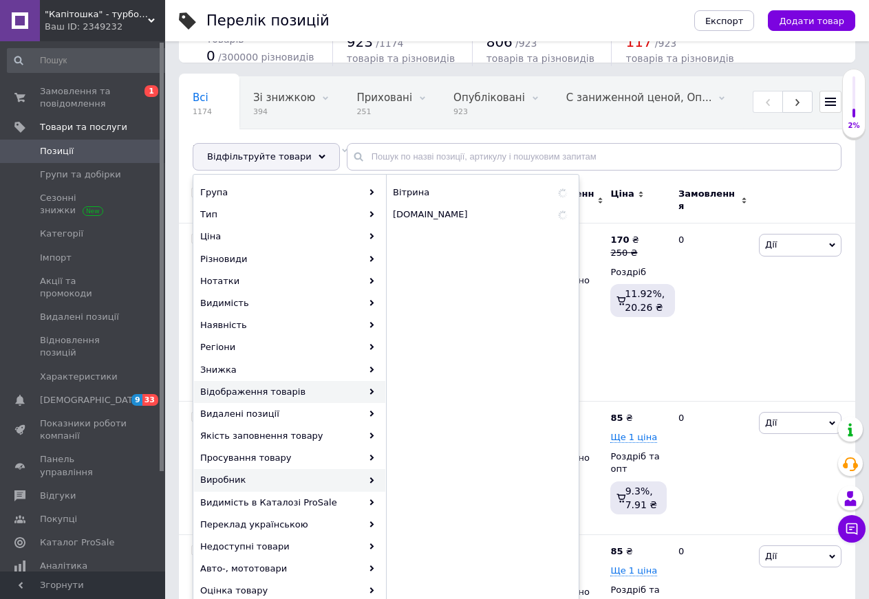
click at [240, 478] on div "Виробник" at bounding box center [289, 480] width 191 height 22
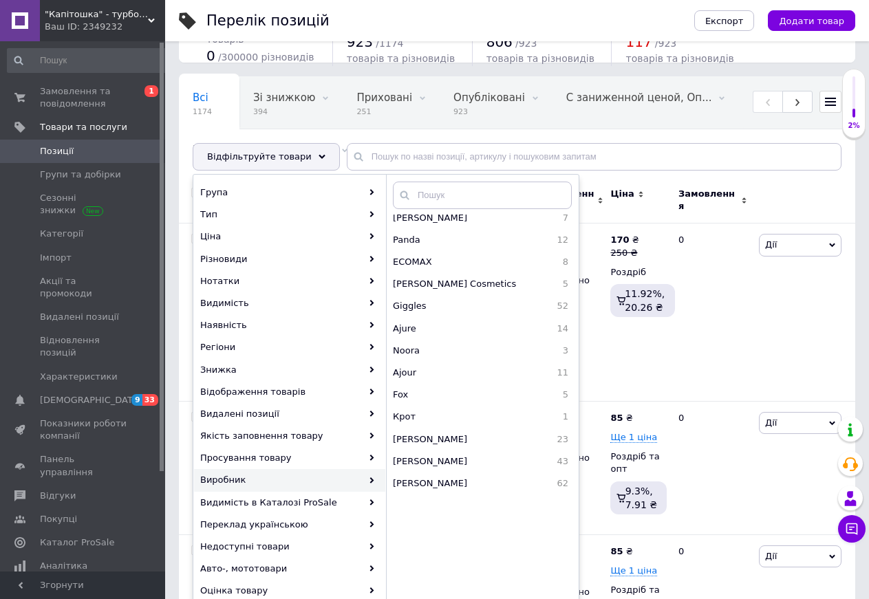
scroll to position [632, 0]
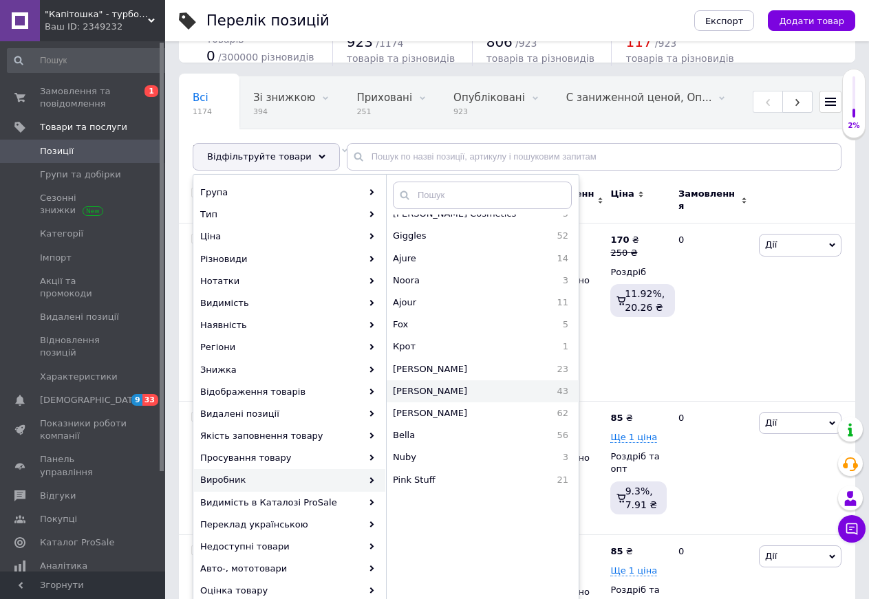
click at [416, 392] on span "[PERSON_NAME]" at bounding box center [463, 391] width 141 height 12
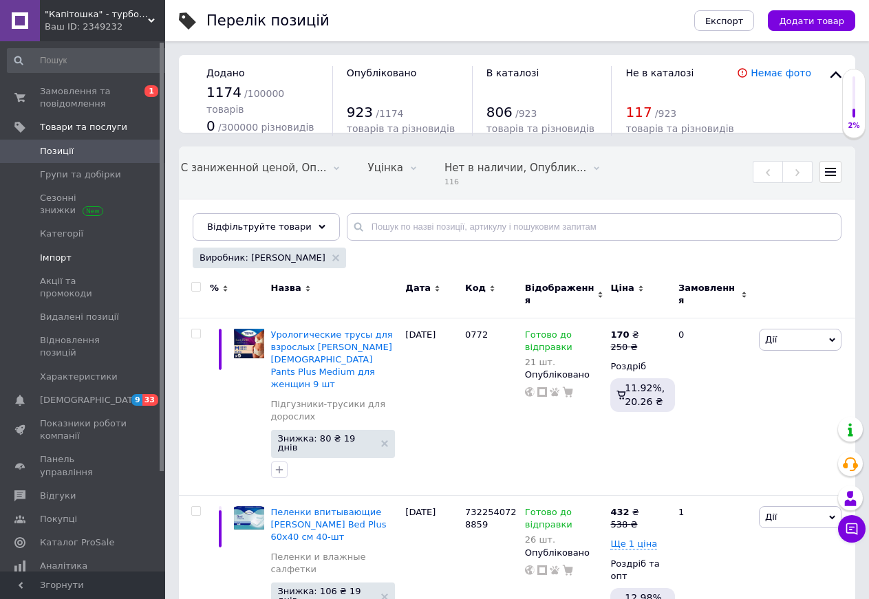
click at [52, 252] on span "Імпорт" at bounding box center [56, 258] width 32 height 12
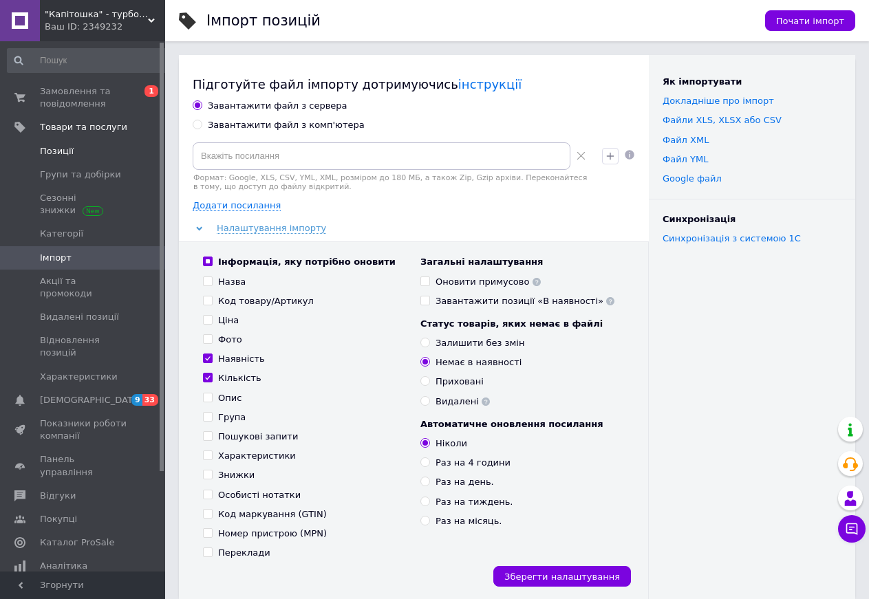
click at [65, 154] on span "Позиції" at bounding box center [57, 151] width 34 height 12
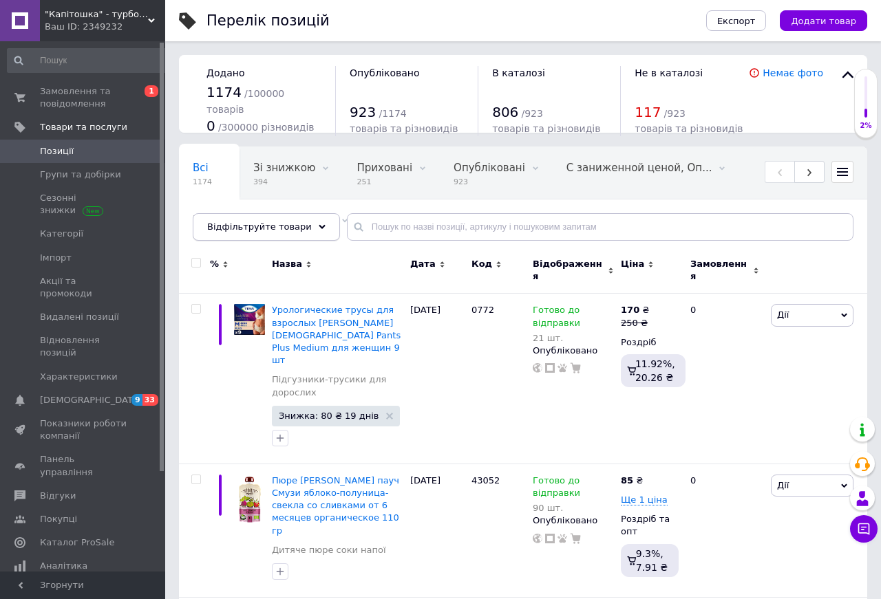
click at [297, 229] on div "Відфільтруйте товари" at bounding box center [266, 227] width 147 height 28
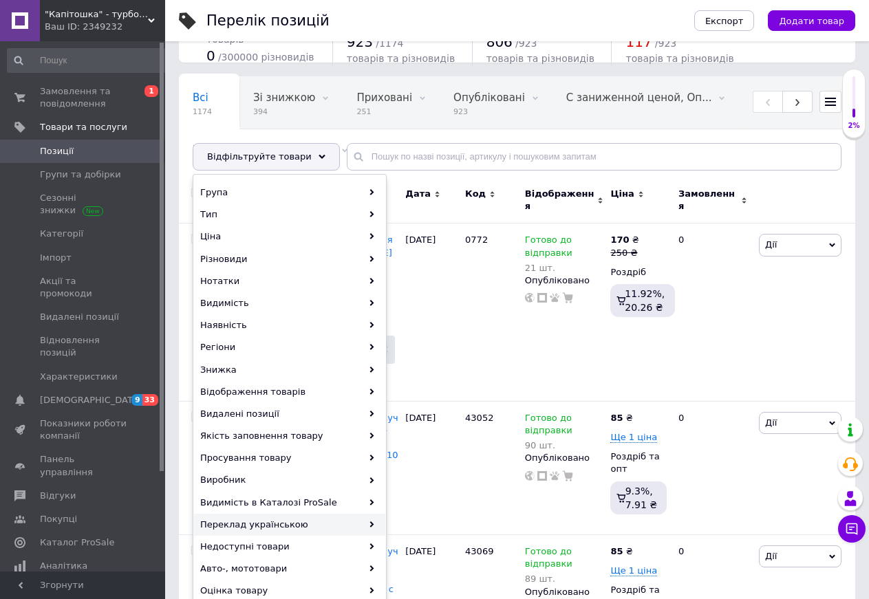
scroll to position [140, 0]
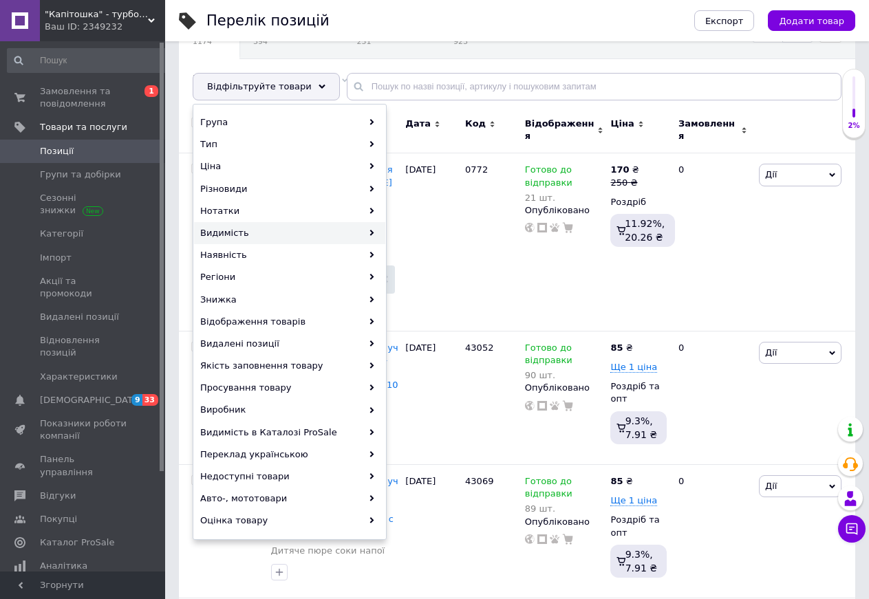
click at [224, 237] on div "Видимість" at bounding box center [289, 233] width 191 height 22
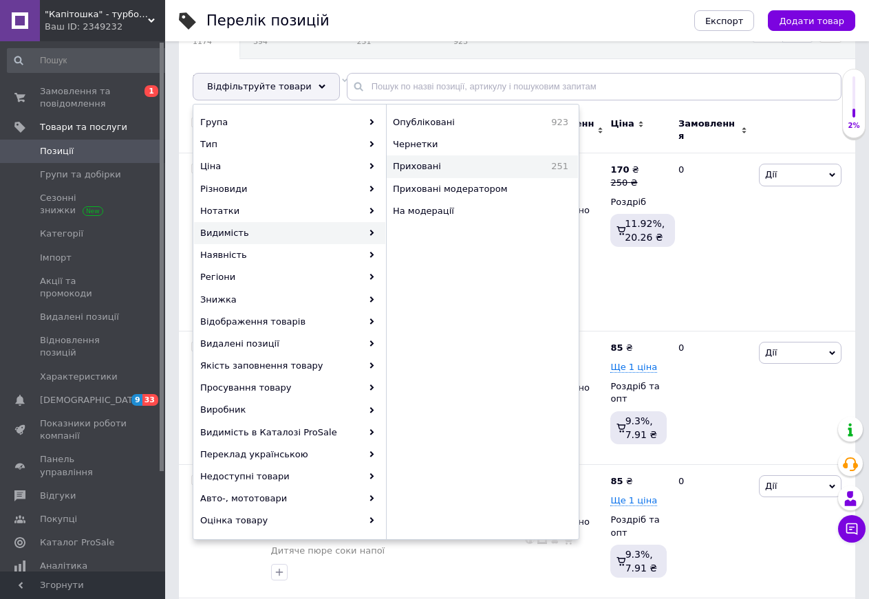
click at [423, 167] on span "Приховані" at bounding box center [451, 166] width 117 height 12
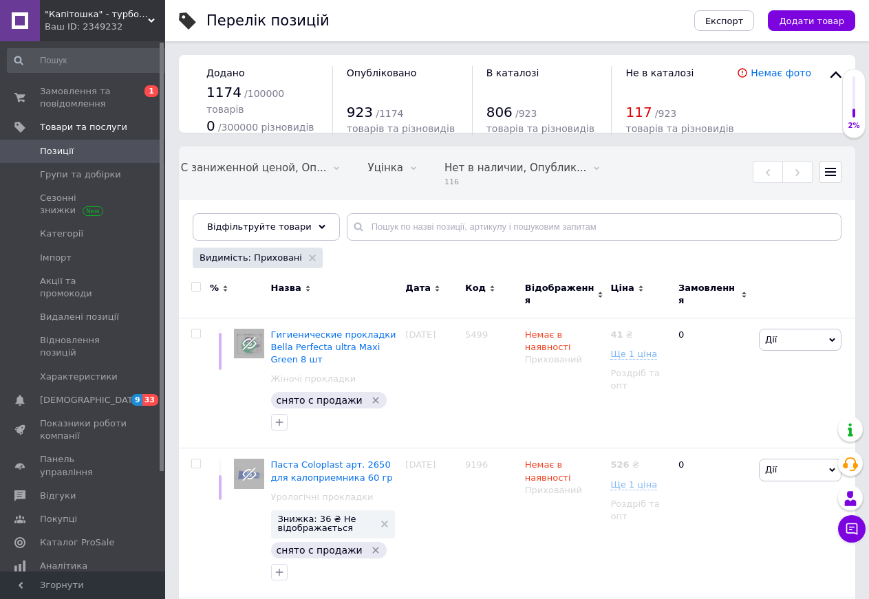
click at [193, 283] on span at bounding box center [196, 287] width 10 height 10
click at [193, 283] on input "checkbox" at bounding box center [195, 287] width 9 height 9
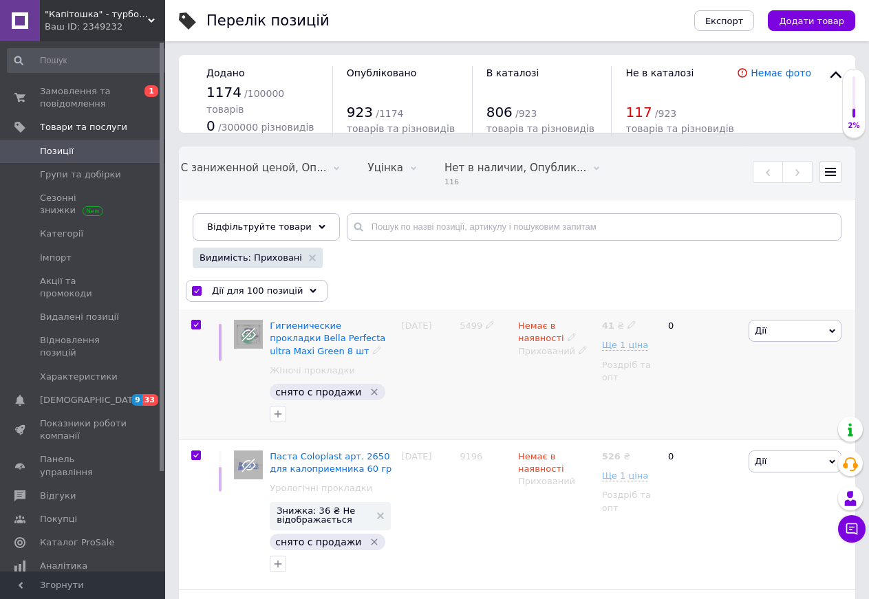
checkbox input "true"
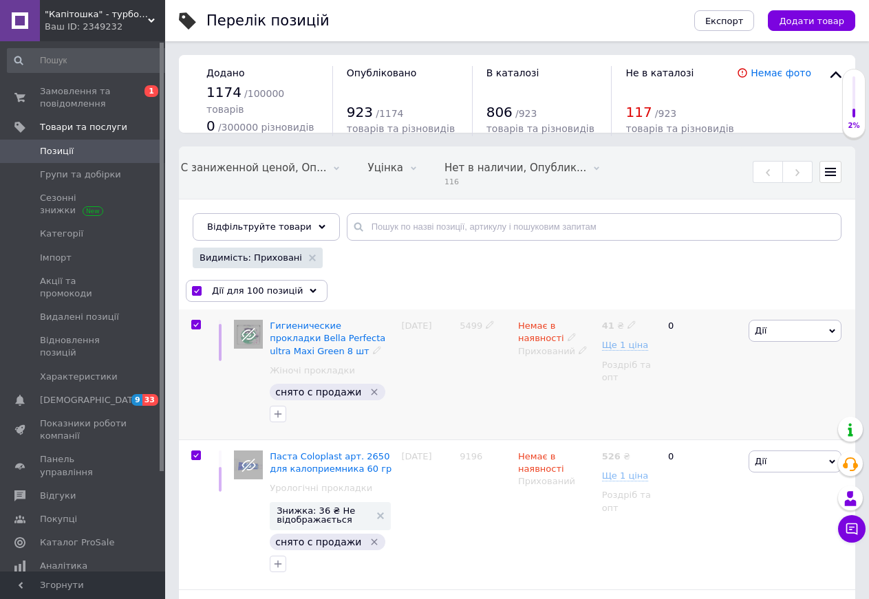
checkbox input "true"
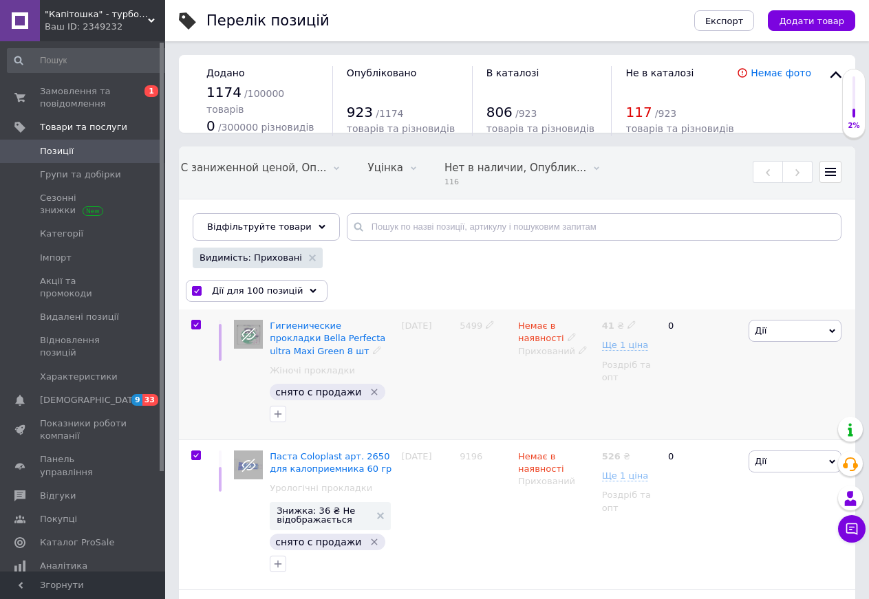
checkbox input "true"
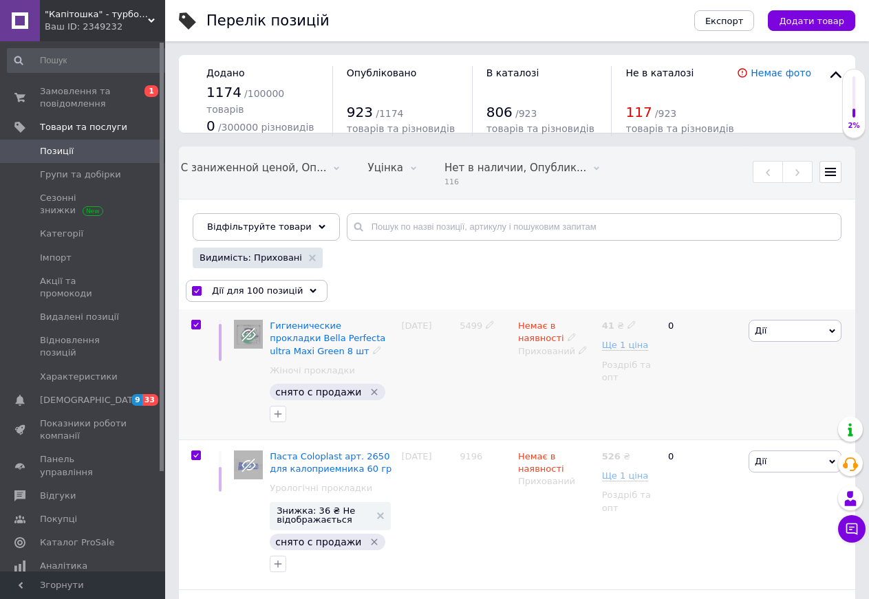
checkbox input "true"
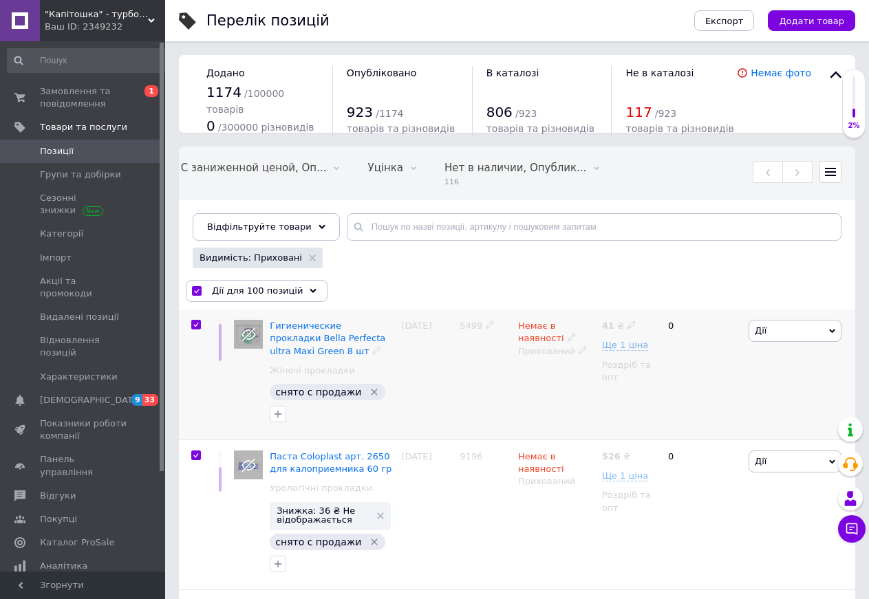
checkbox input "true"
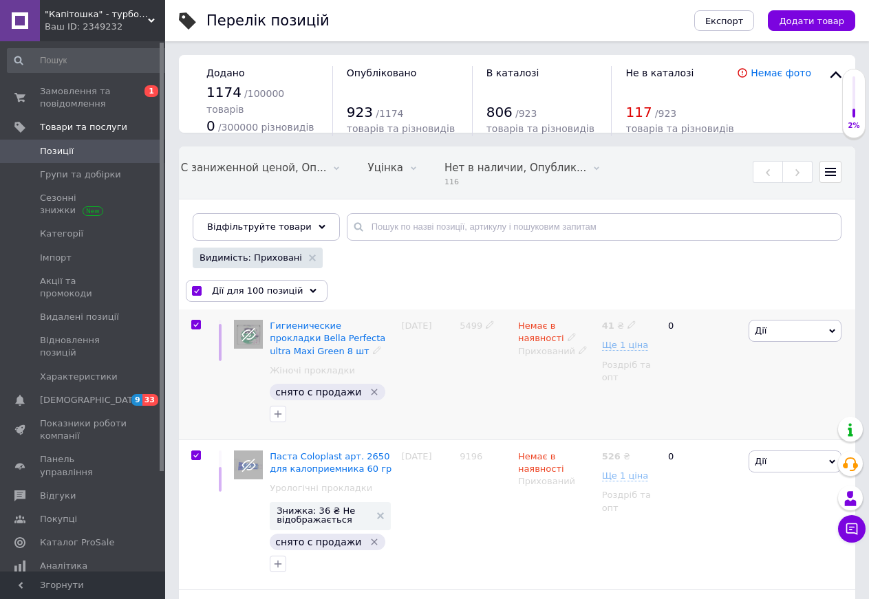
checkbox input "true"
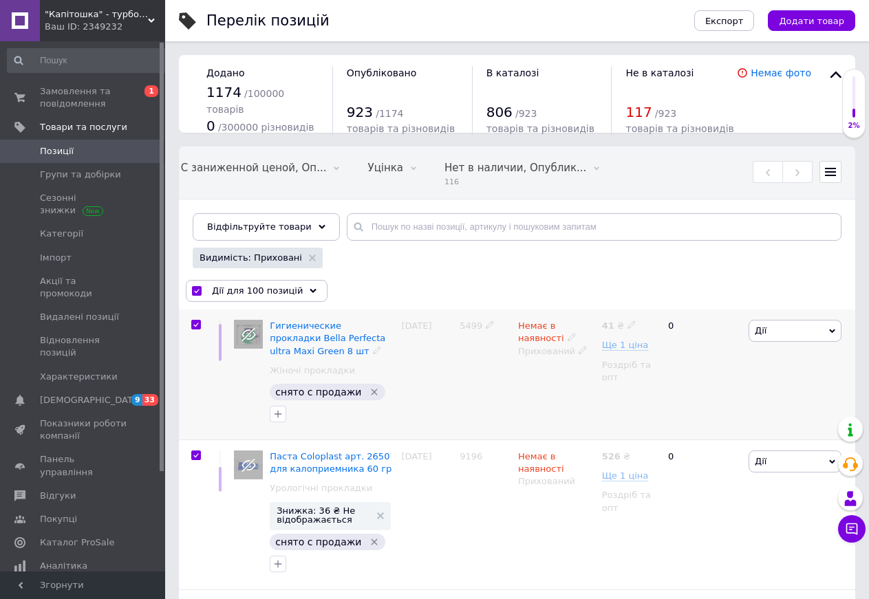
checkbox input "true"
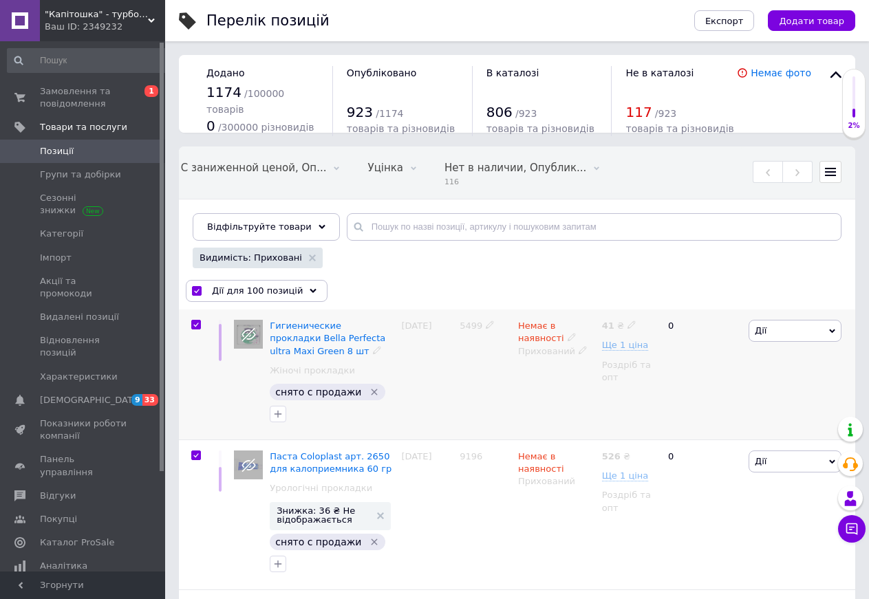
checkbox input "true"
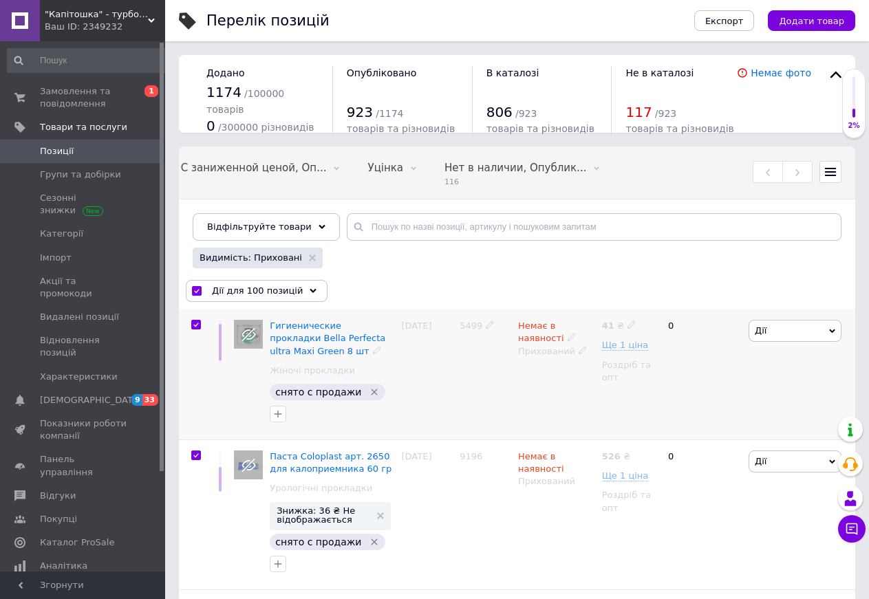
checkbox input "true"
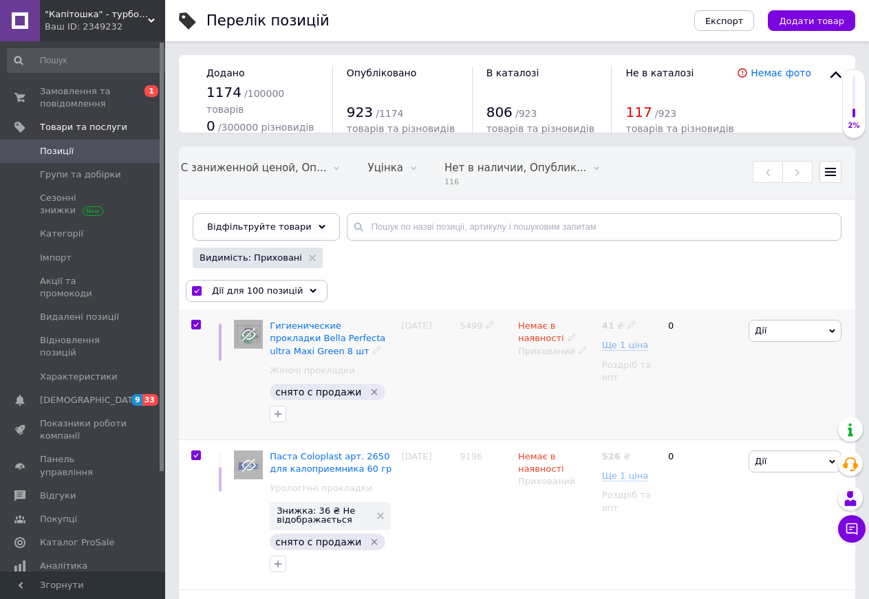
checkbox input "true"
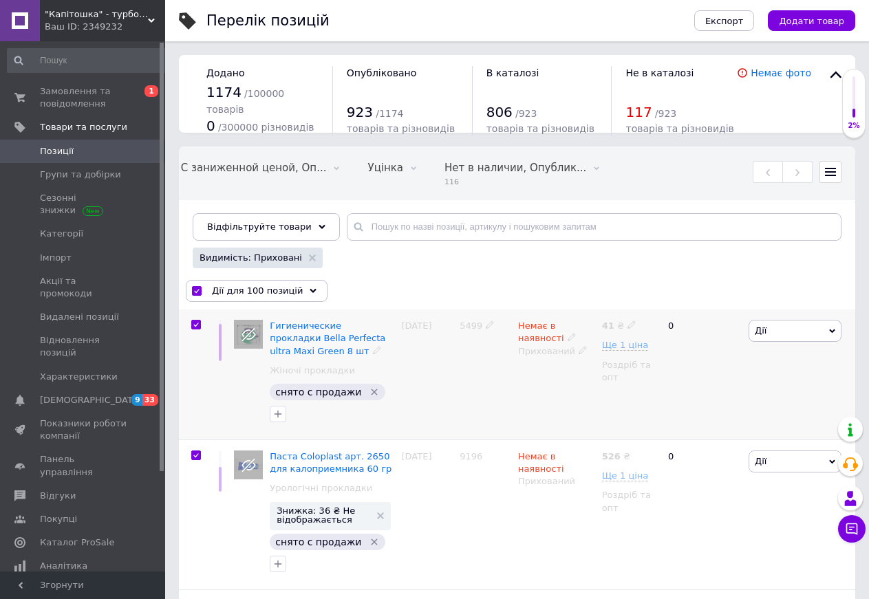
checkbox input "true"
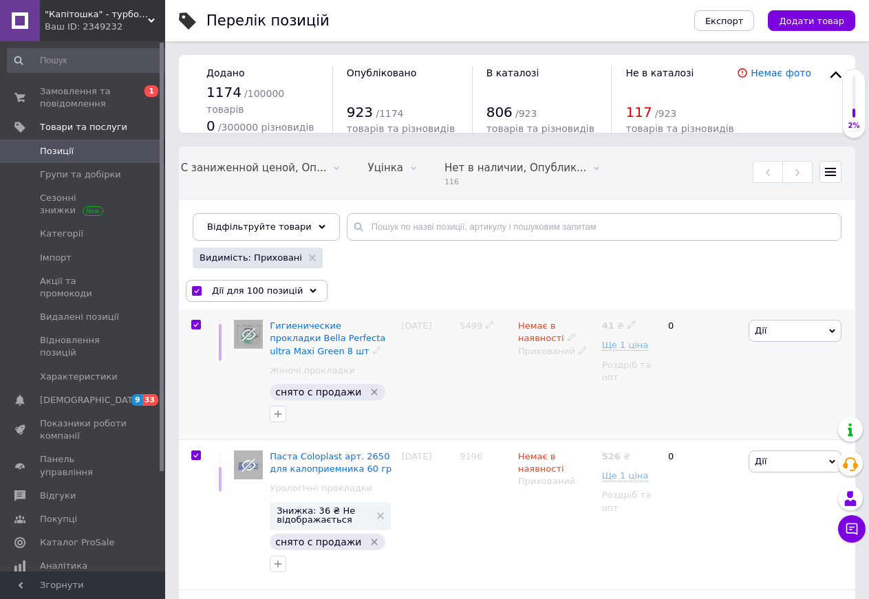
checkbox input "true"
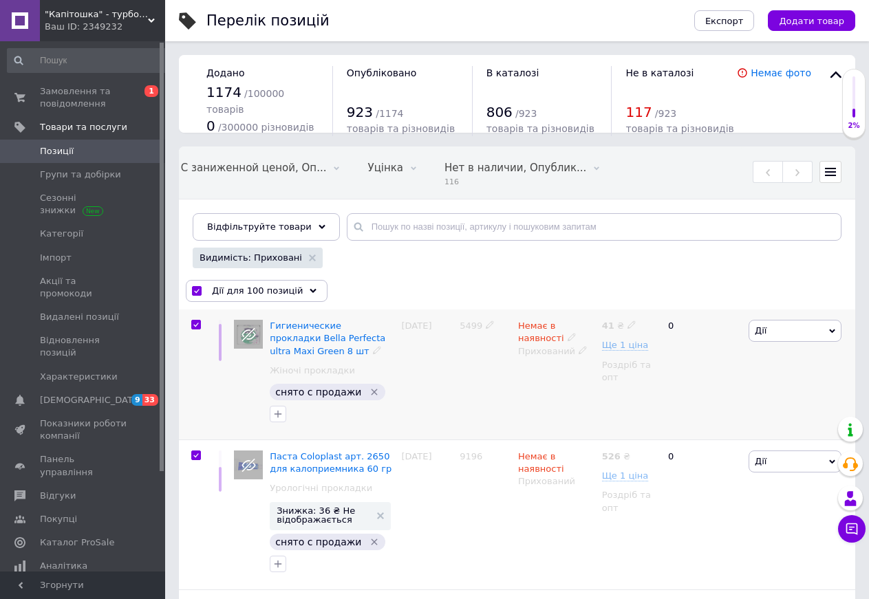
checkbox input "true"
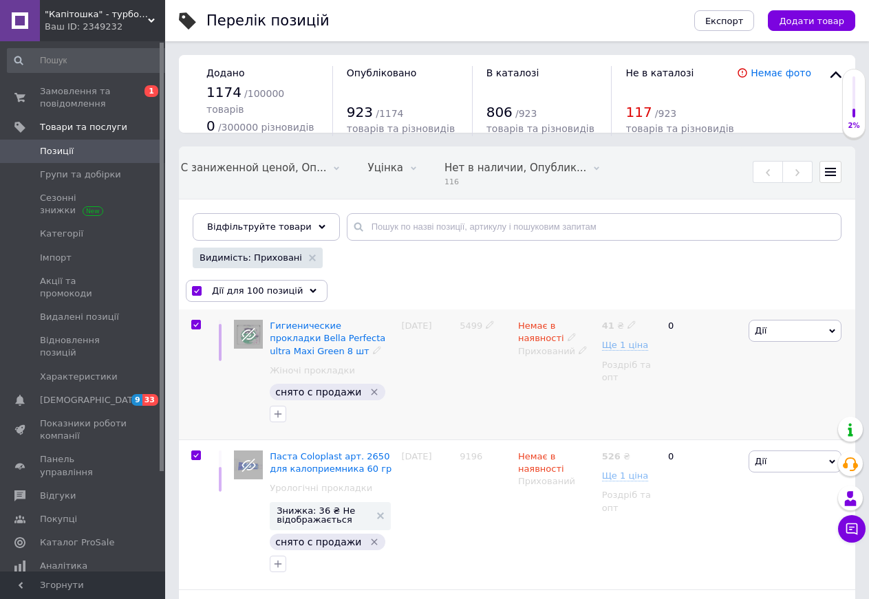
checkbox input "true"
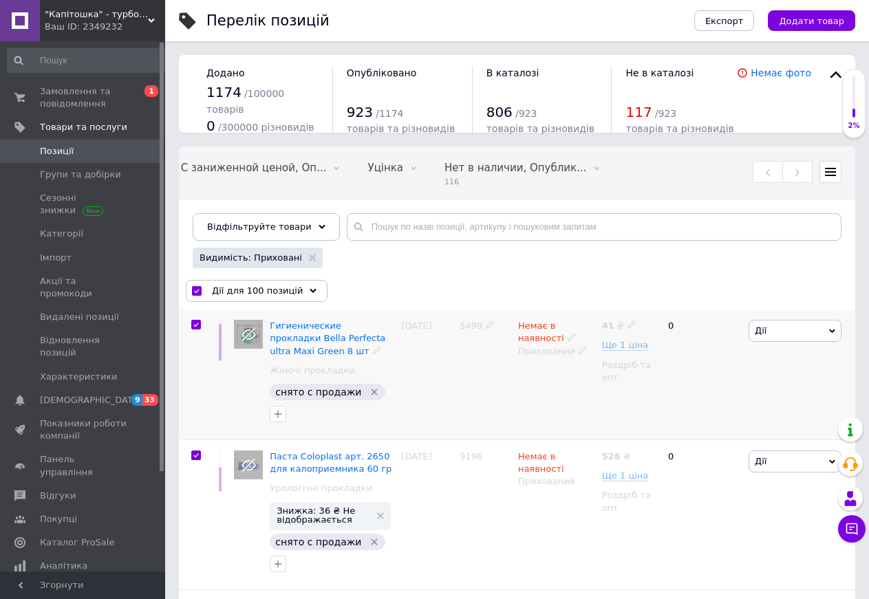
checkbox input "true"
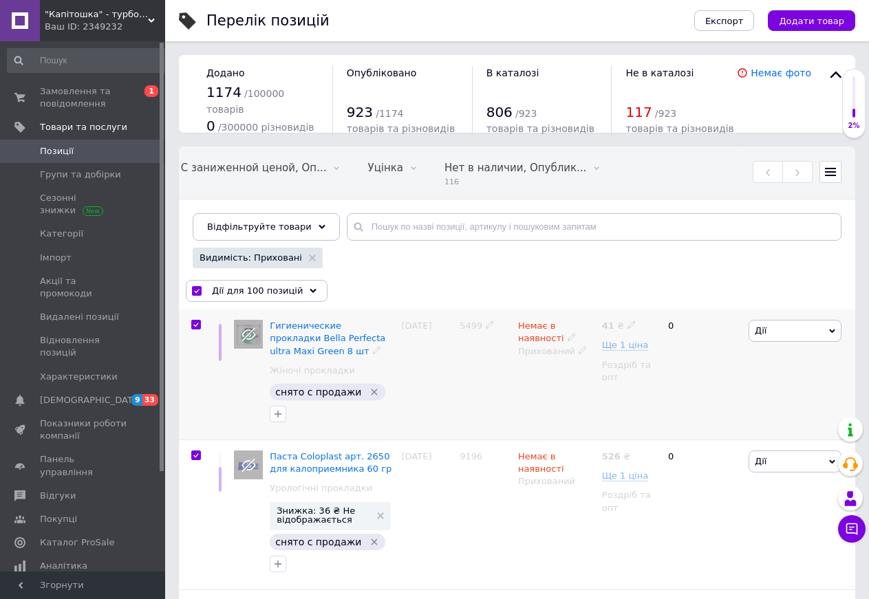
checkbox input "true"
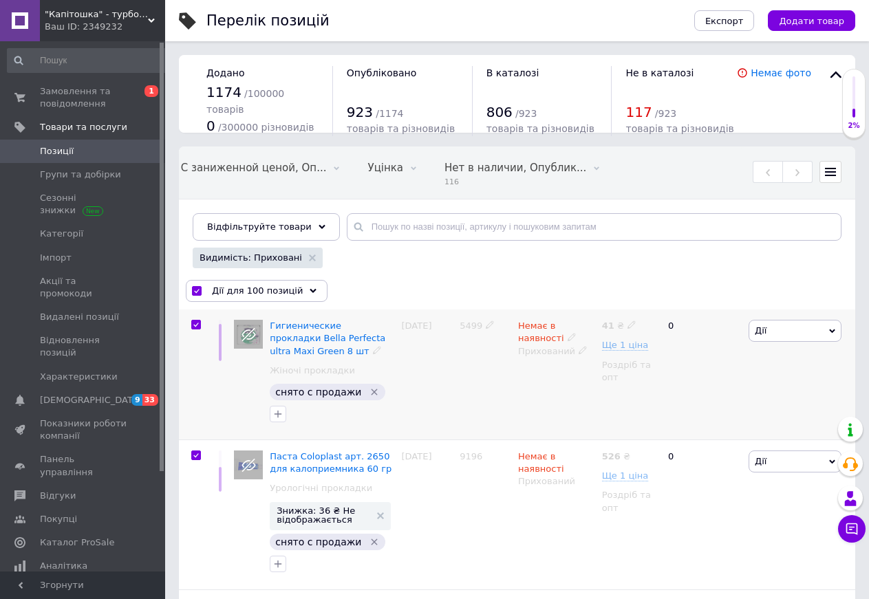
checkbox input "true"
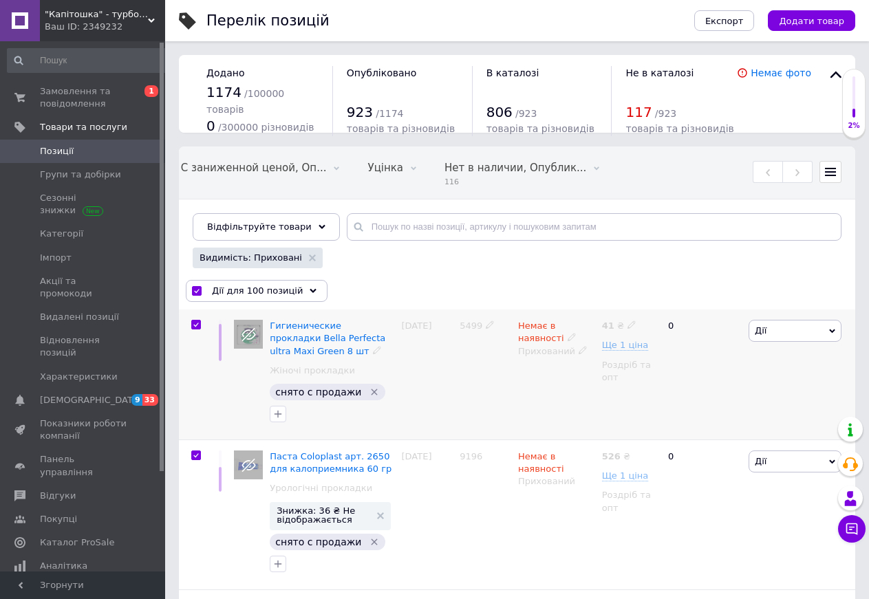
checkbox input "true"
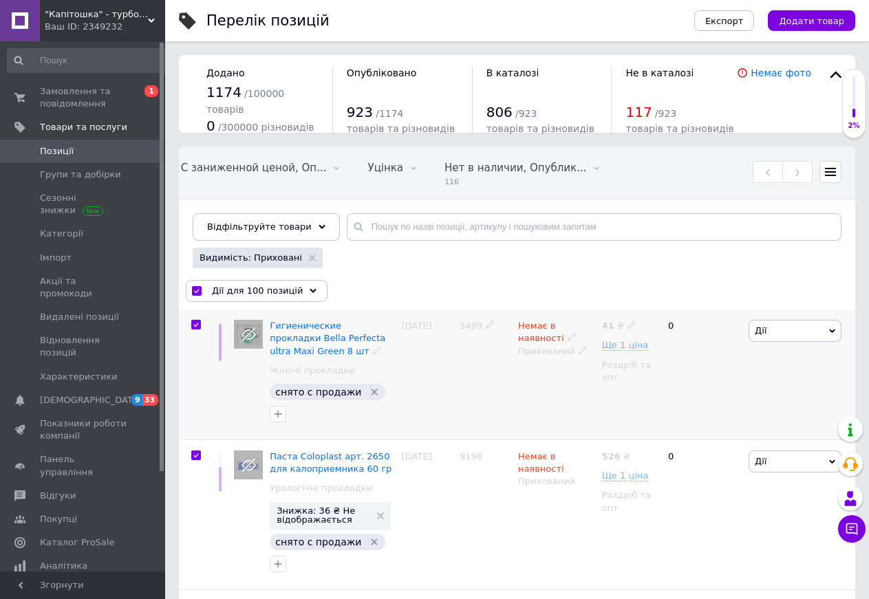
checkbox input "true"
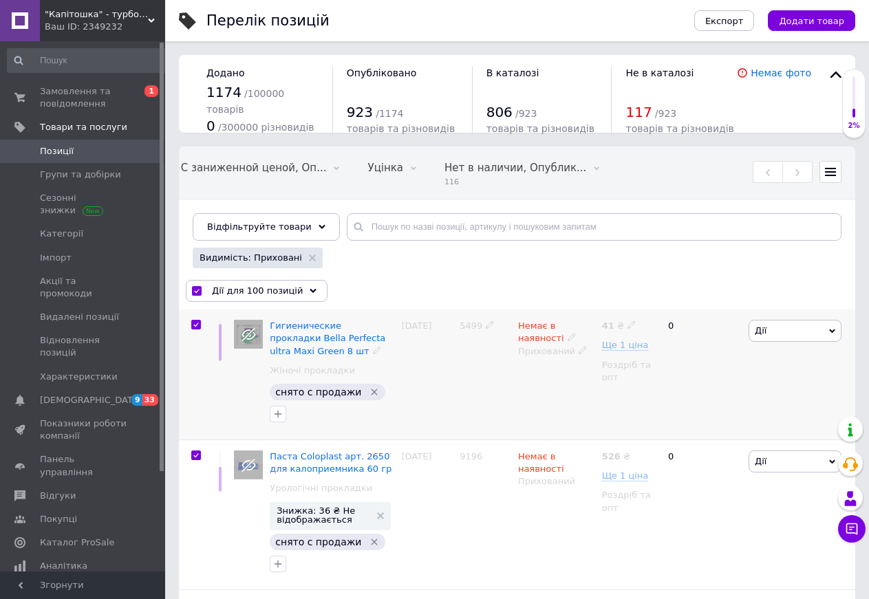
checkbox input "true"
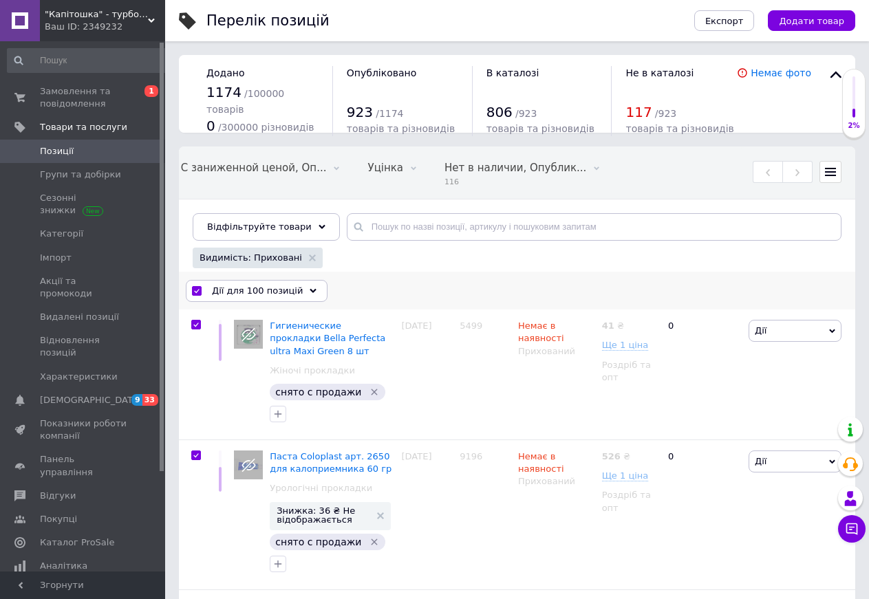
click at [285, 294] on span "Дії для 100 позицій" at bounding box center [257, 291] width 91 height 12
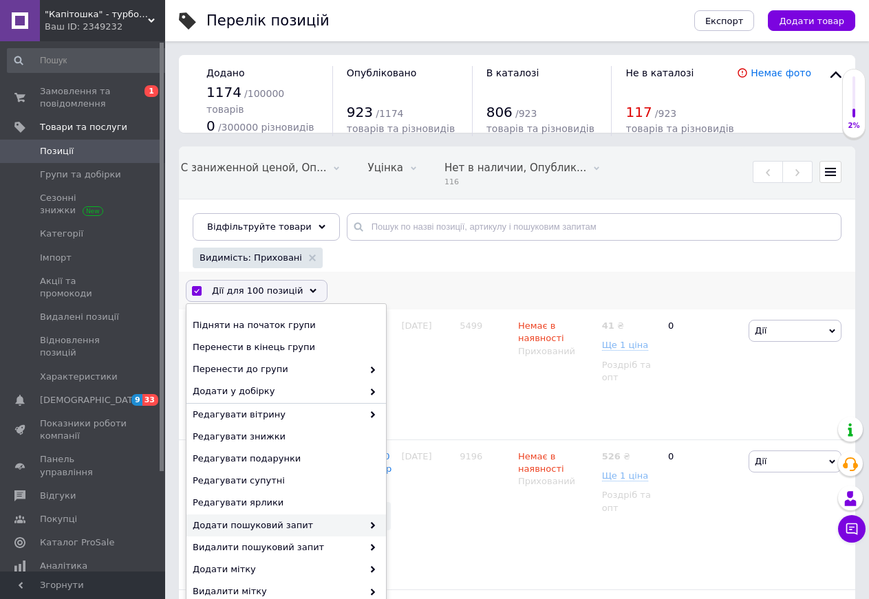
scroll to position [140, 0]
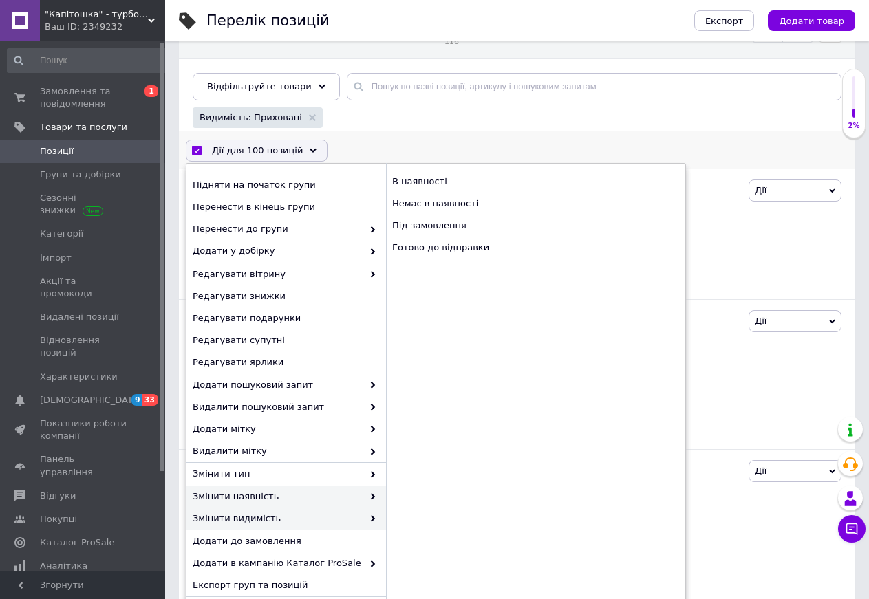
click at [254, 520] on span "Змінити видимість" at bounding box center [278, 519] width 170 height 12
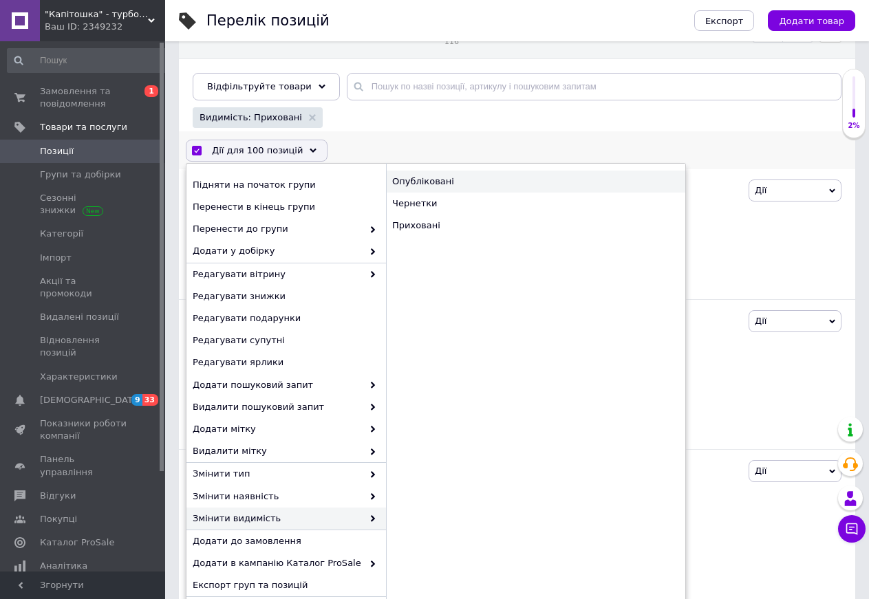
click at [414, 182] on div "Опубліковані" at bounding box center [535, 182] width 299 height 22
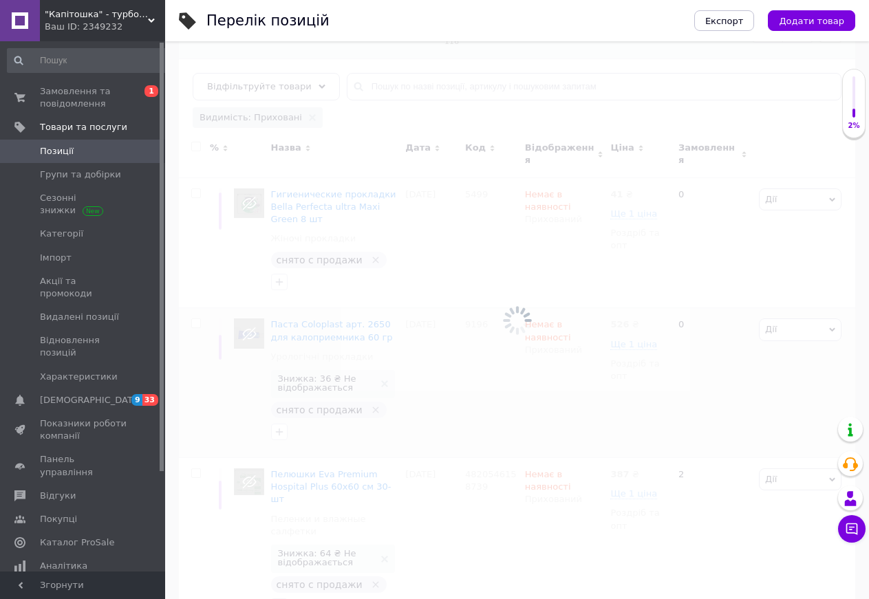
checkbox input "false"
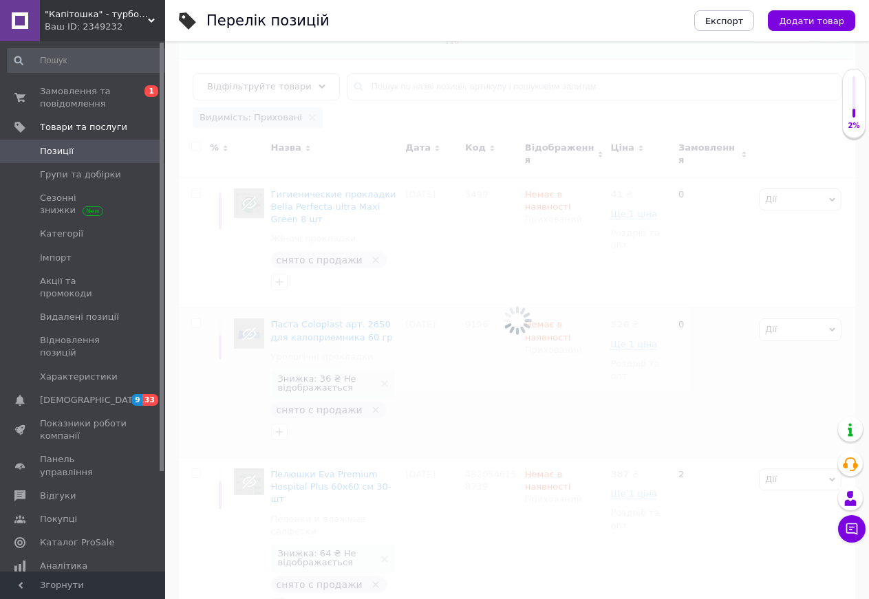
checkbox input "false"
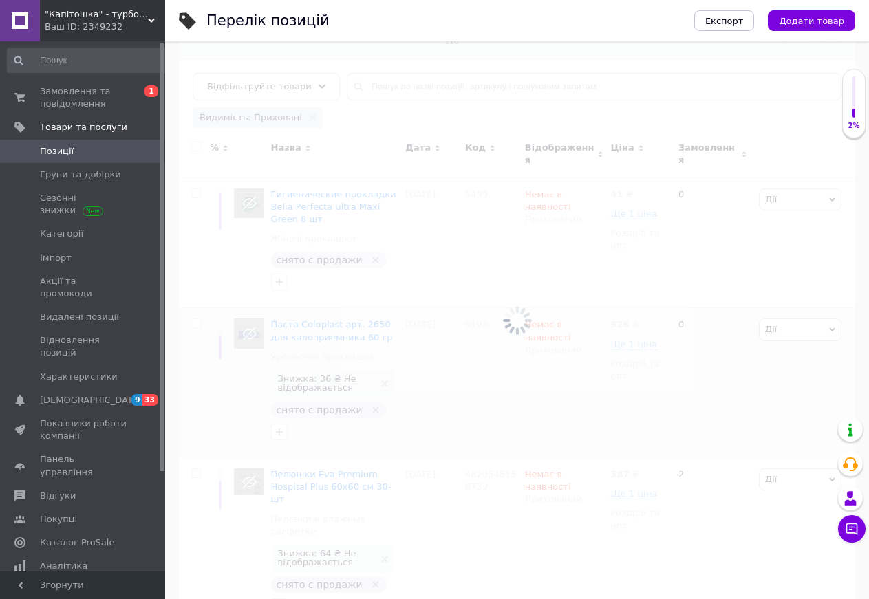
checkbox input "false"
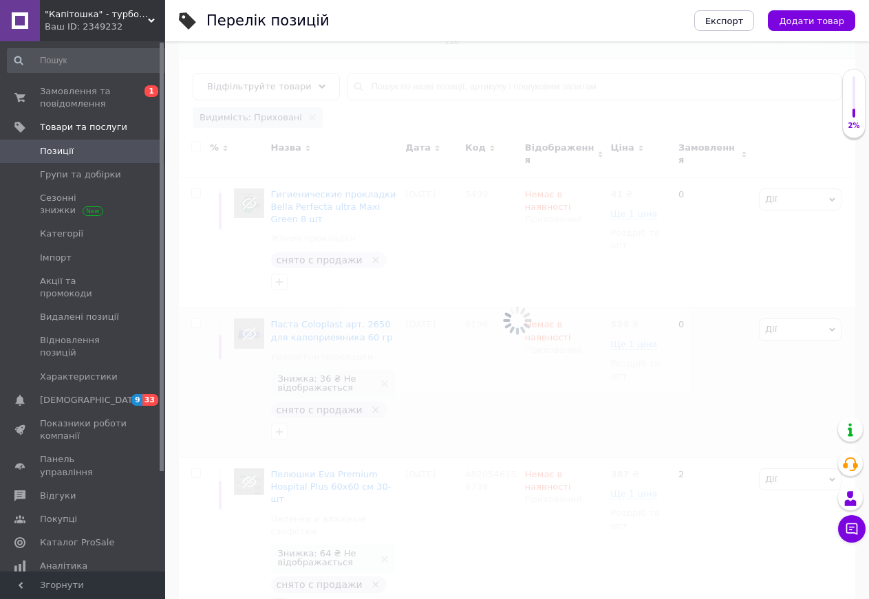
checkbox input "false"
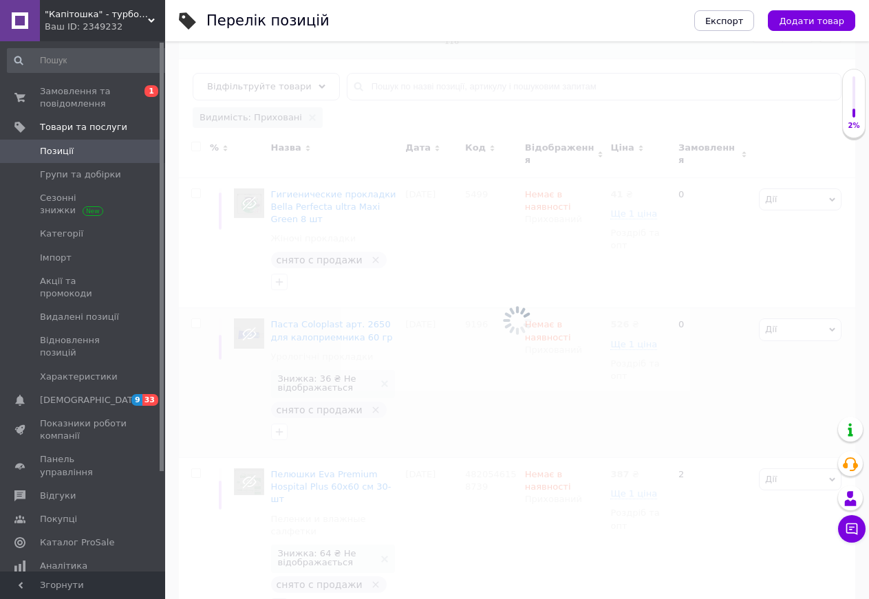
checkbox input "false"
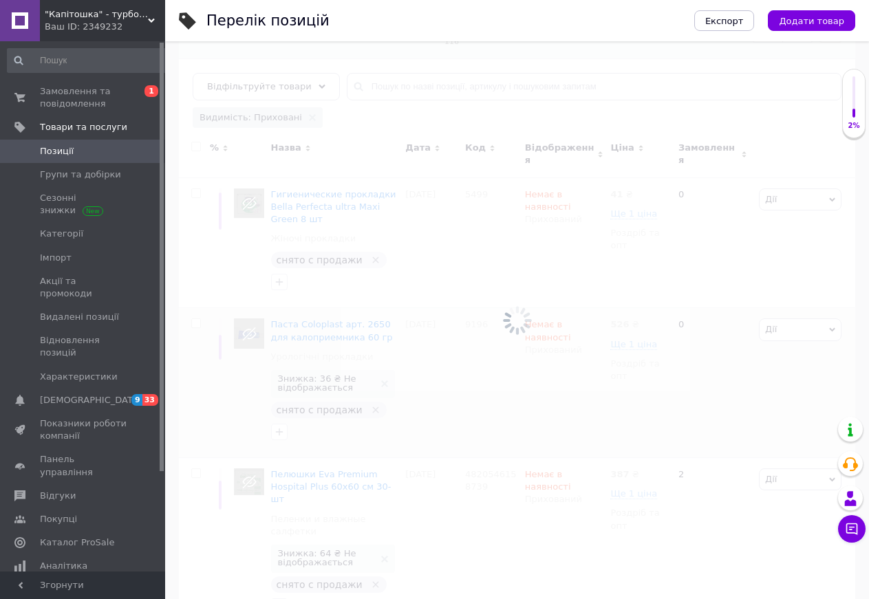
checkbox input "false"
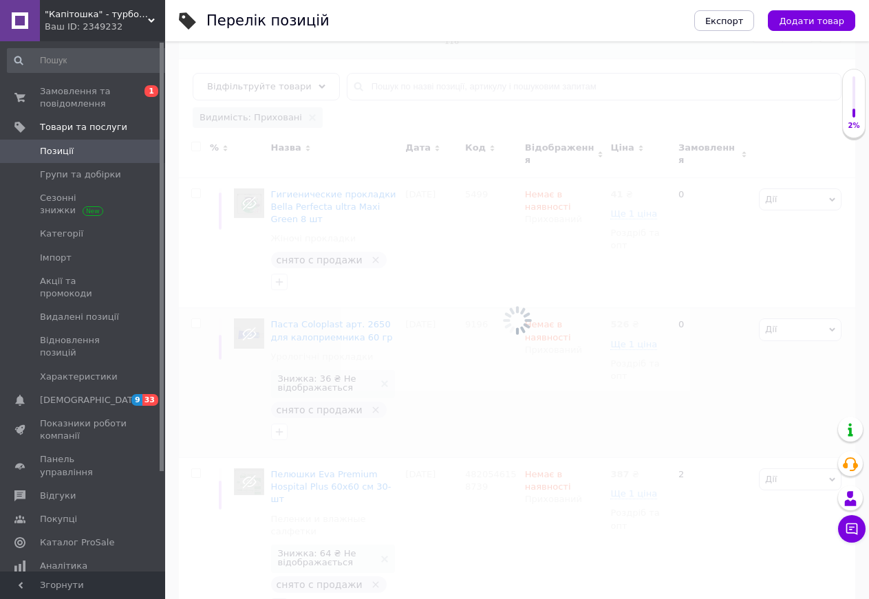
checkbox input "false"
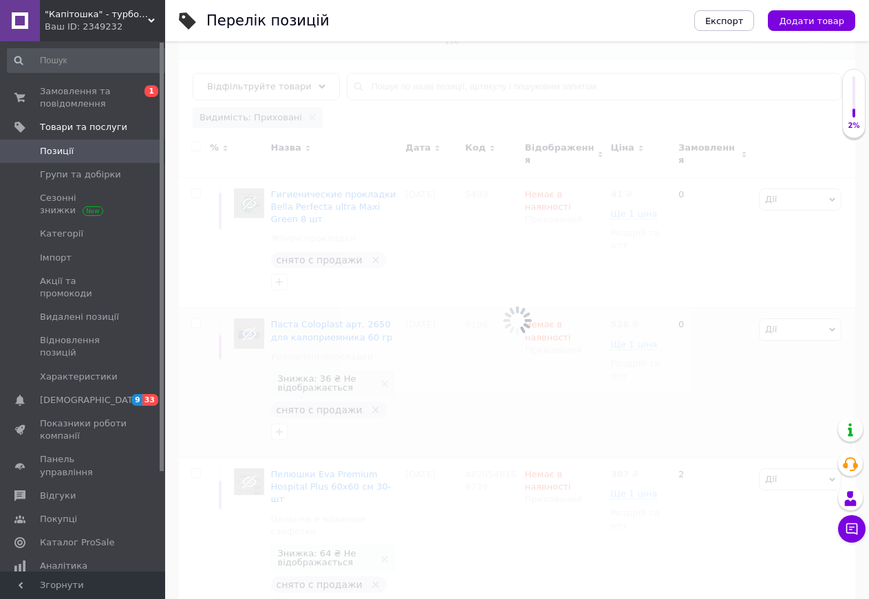
checkbox input "false"
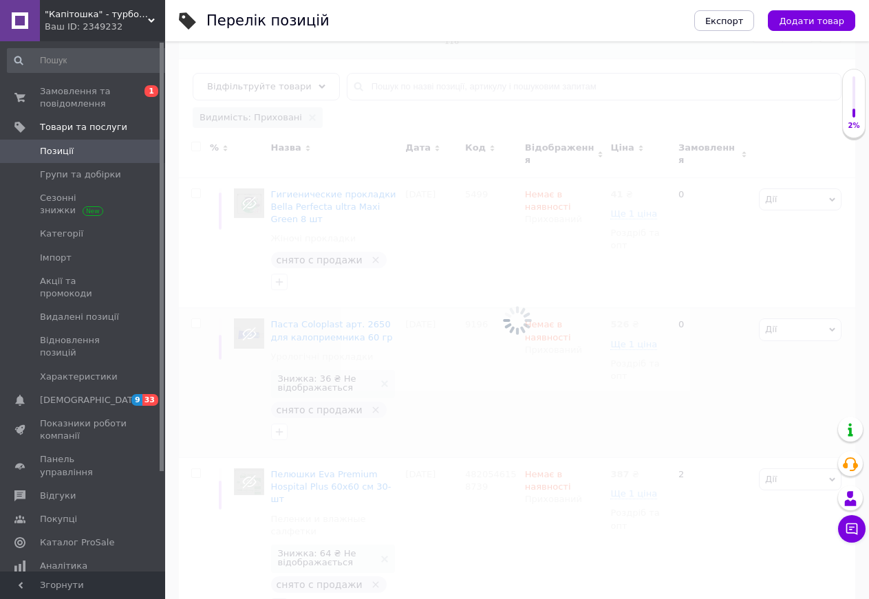
checkbox input "false"
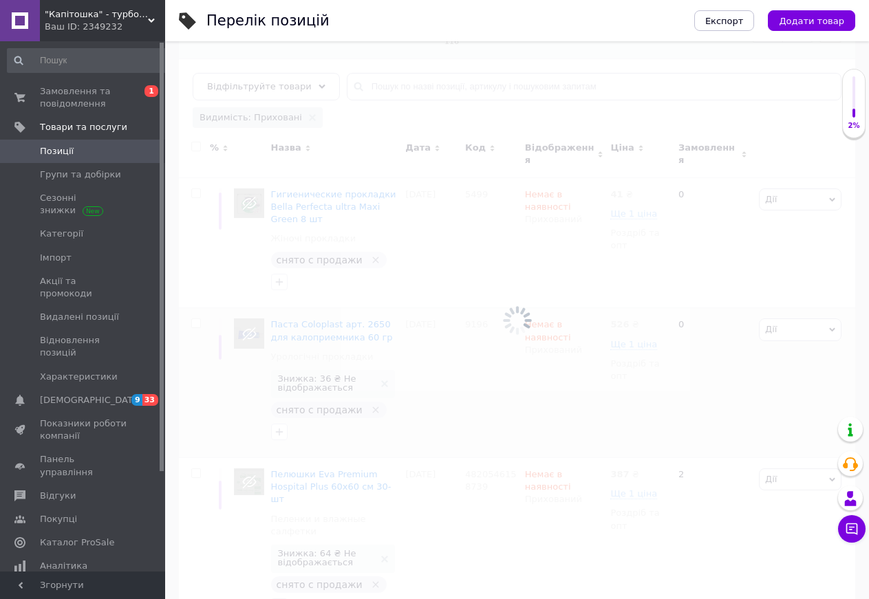
checkbox input "false"
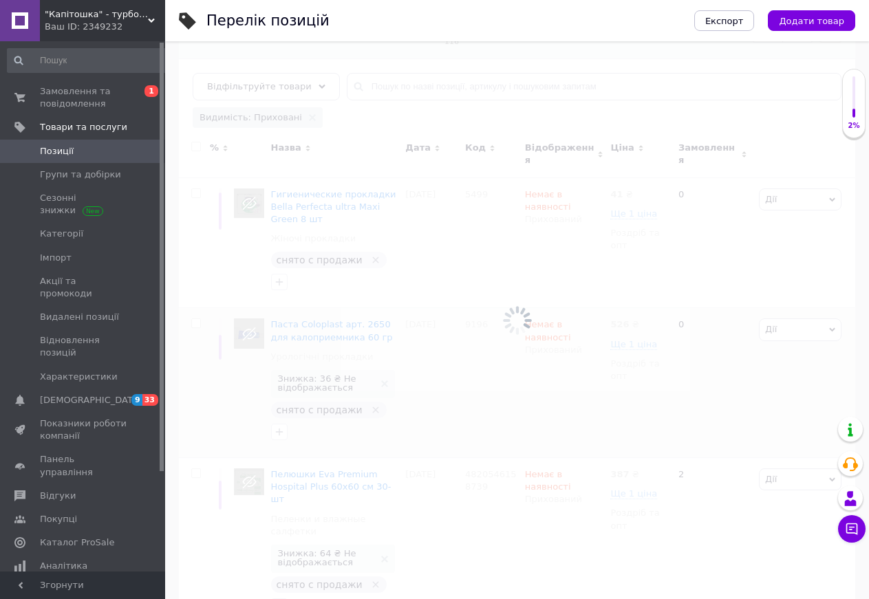
checkbox input "false"
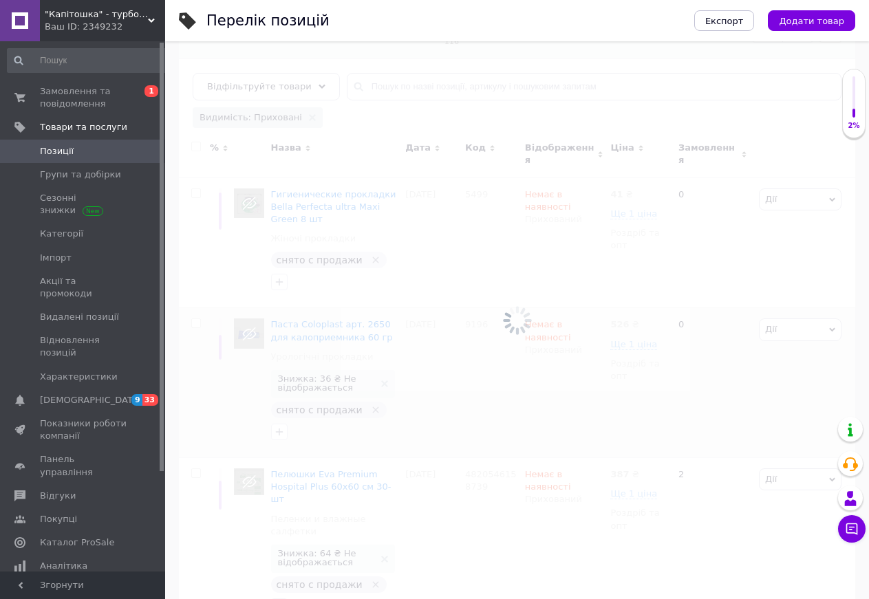
checkbox input "false"
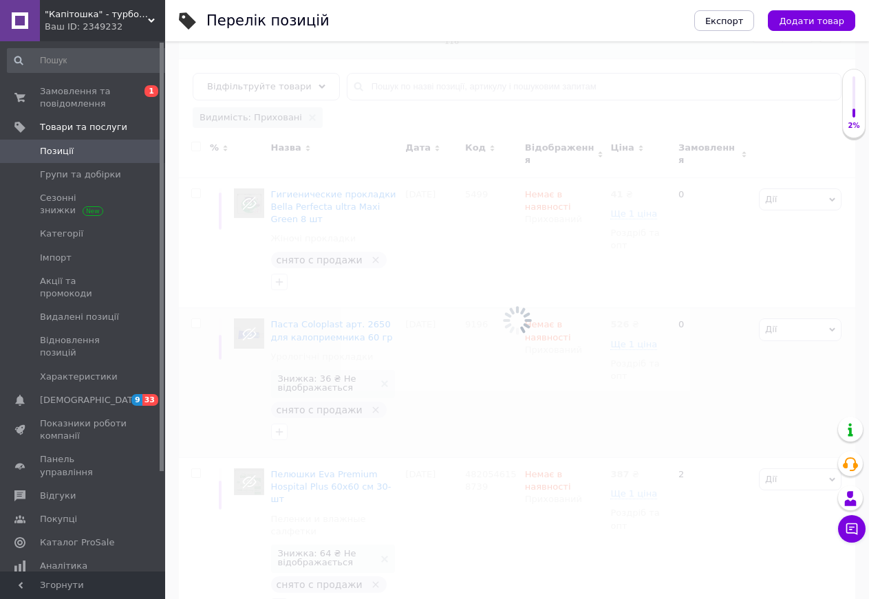
checkbox input "false"
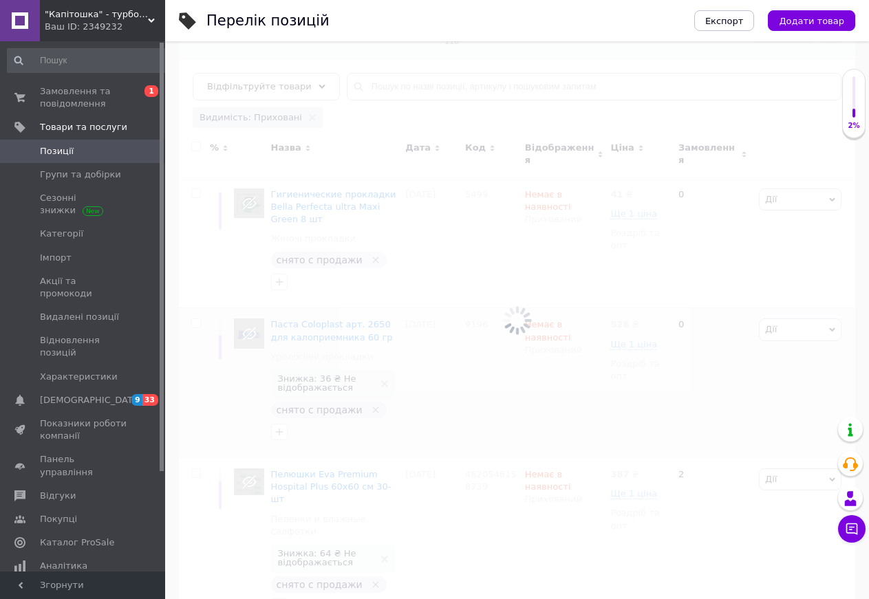
checkbox input "false"
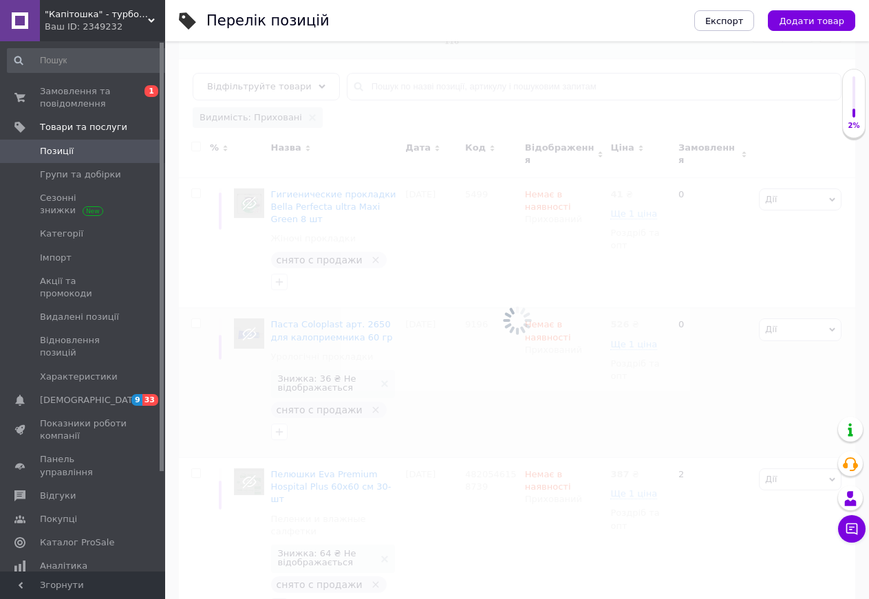
checkbox input "false"
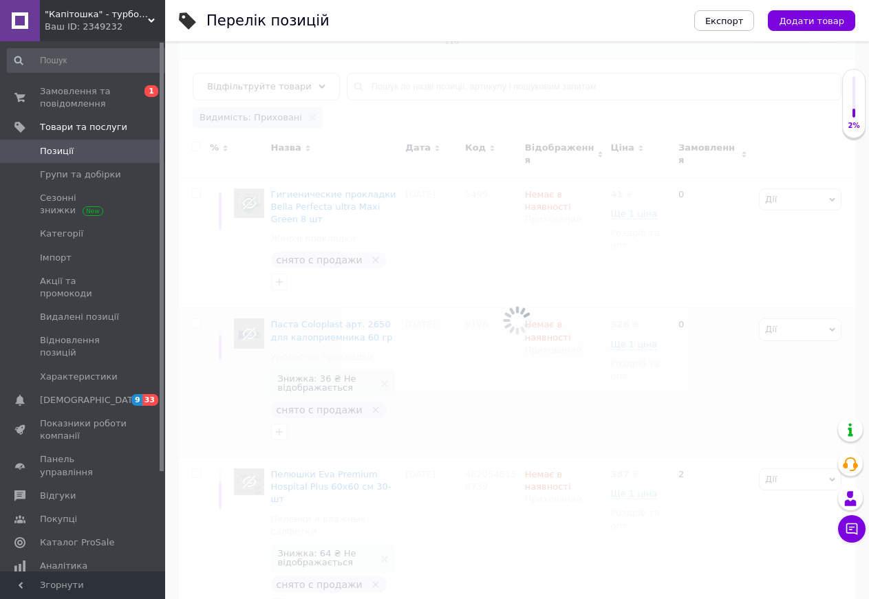
checkbox input "false"
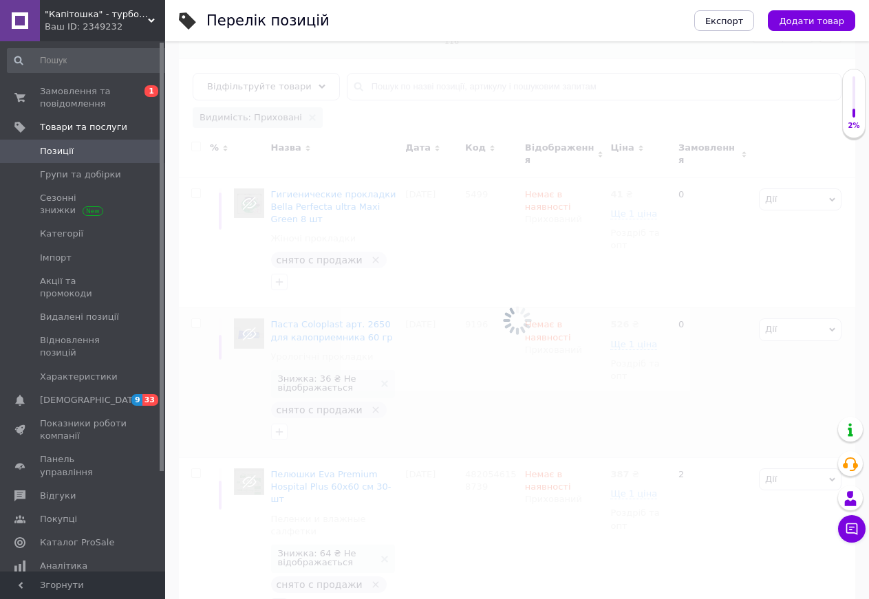
checkbox input "false"
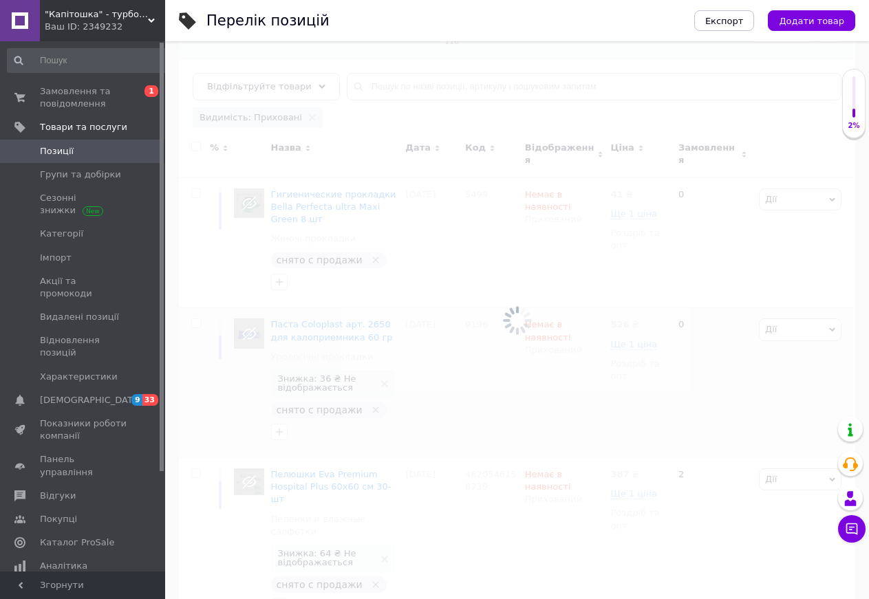
checkbox input "false"
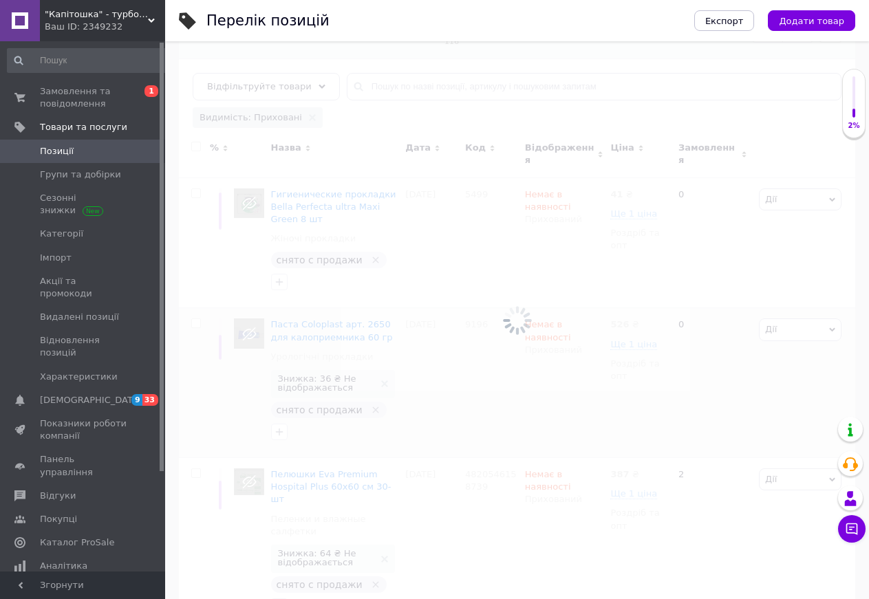
checkbox input "false"
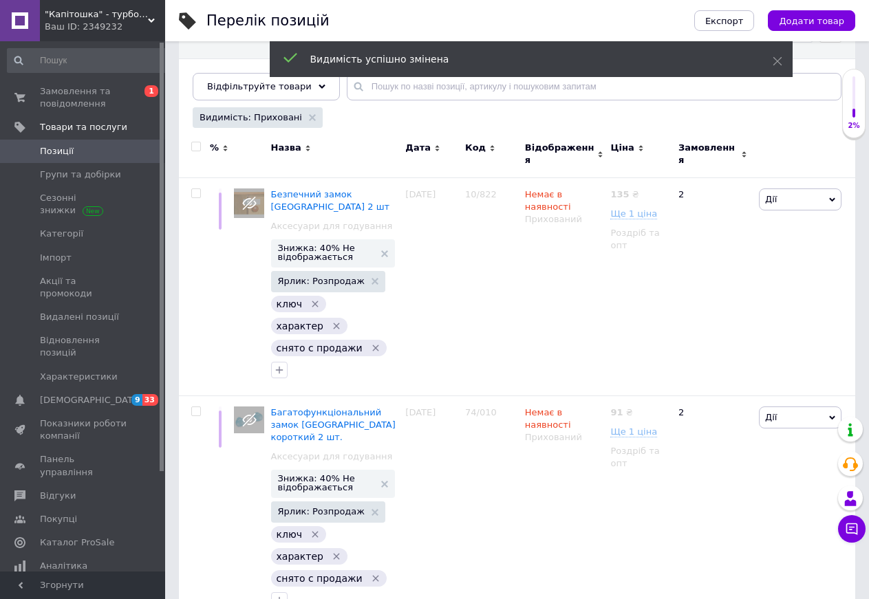
click at [194, 147] on input "checkbox" at bounding box center [195, 146] width 9 height 9
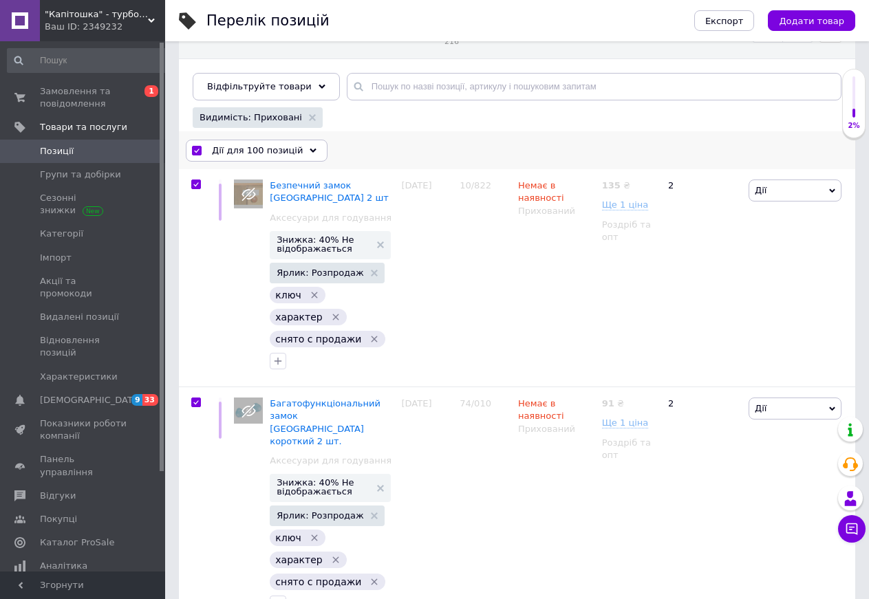
click at [292, 150] on div "Дії для 100 позицій" at bounding box center [257, 151] width 142 height 22
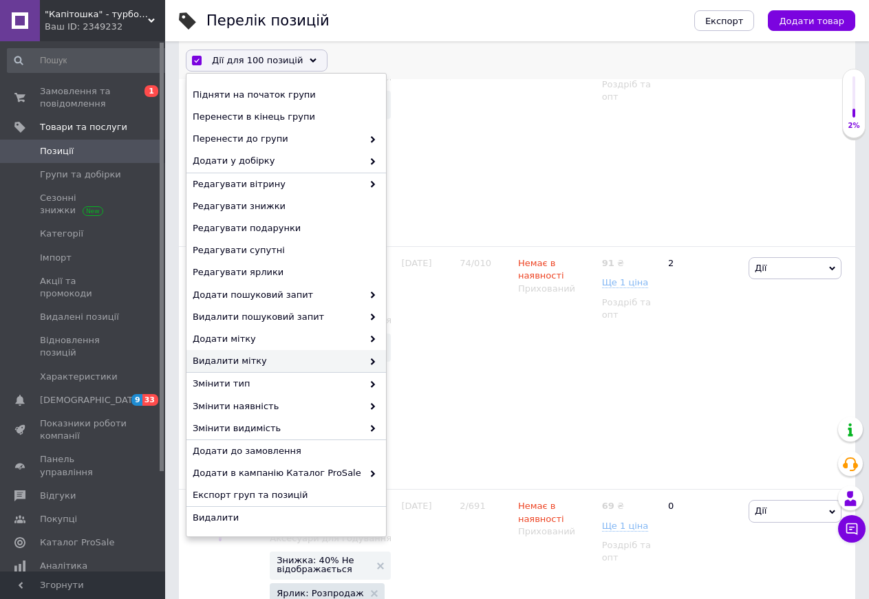
scroll to position [351, 0]
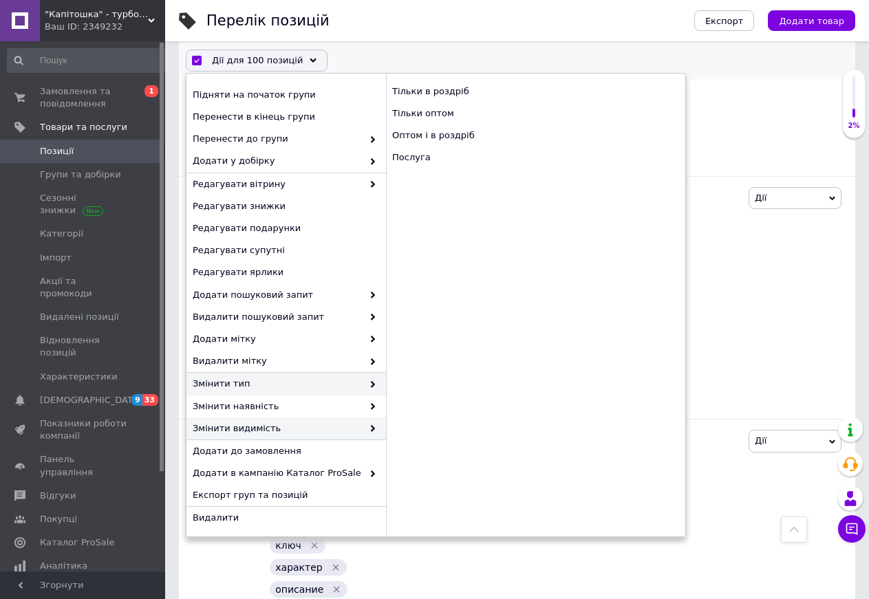
click at [257, 426] on span "Змінити видимість" at bounding box center [278, 429] width 170 height 12
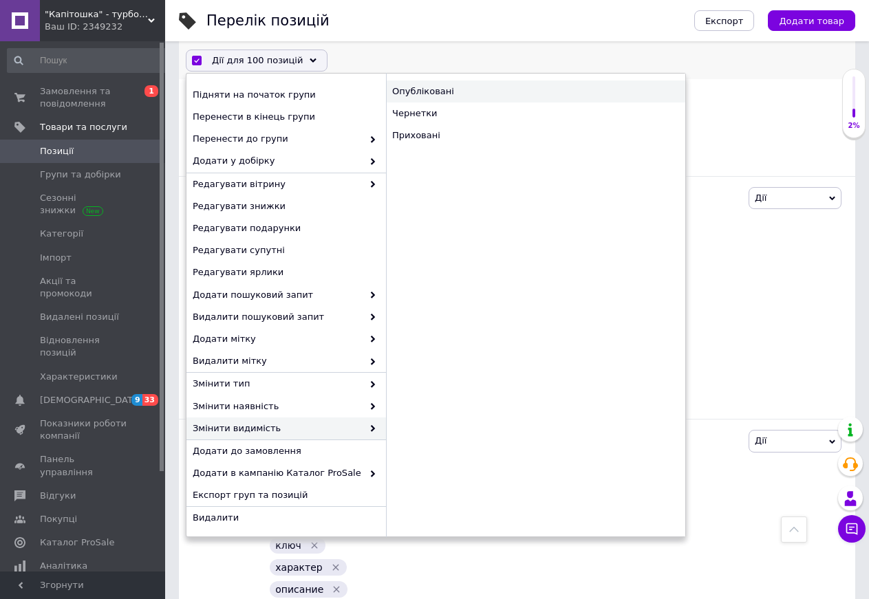
click at [413, 92] on div "Опубліковані" at bounding box center [535, 92] width 299 height 22
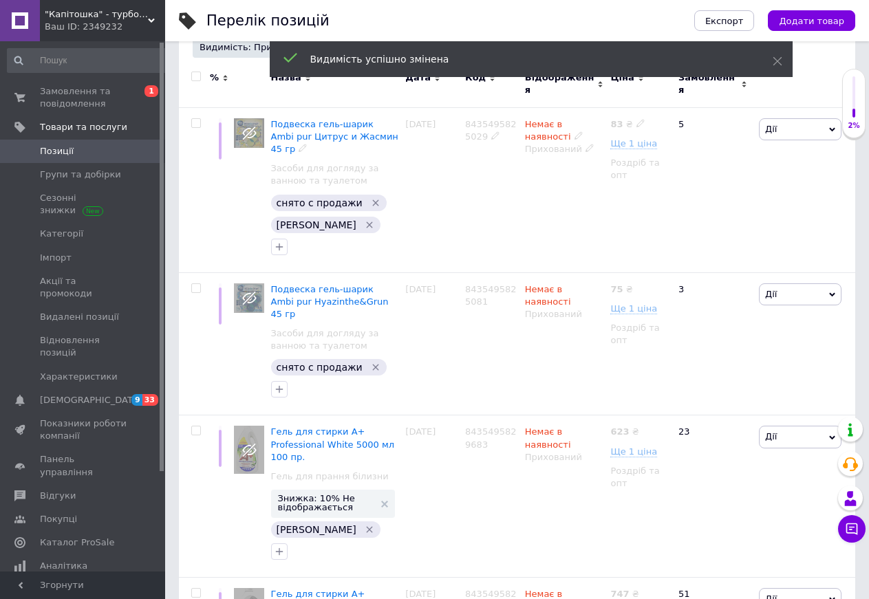
scroll to position [70, 0]
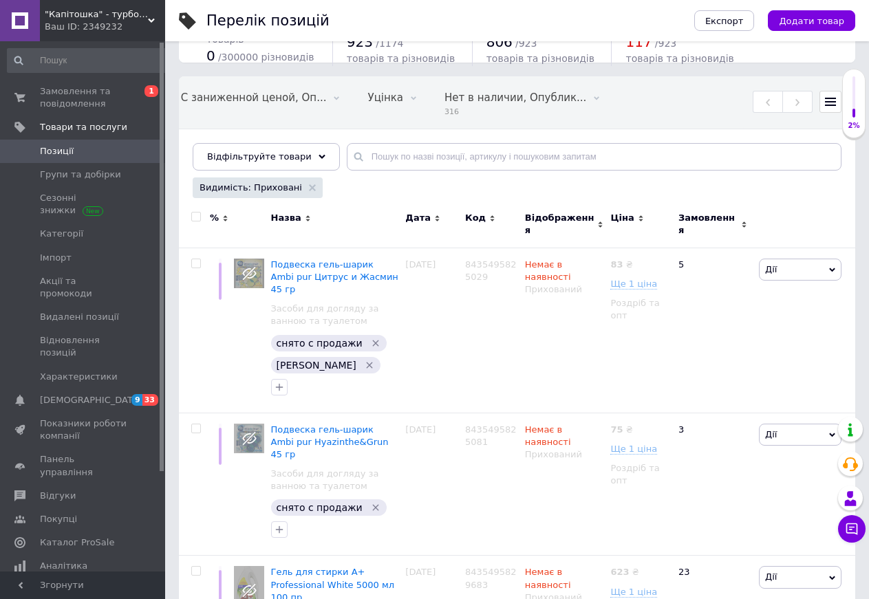
click at [195, 217] on input "checkbox" at bounding box center [195, 217] width 9 height 9
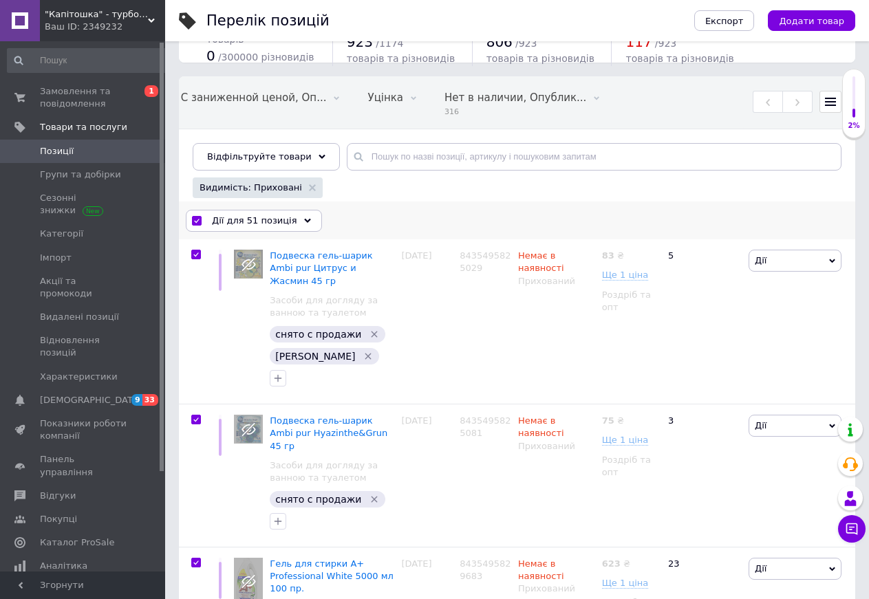
click at [288, 226] on div "Дії для 51 позиція" at bounding box center [254, 221] width 136 height 22
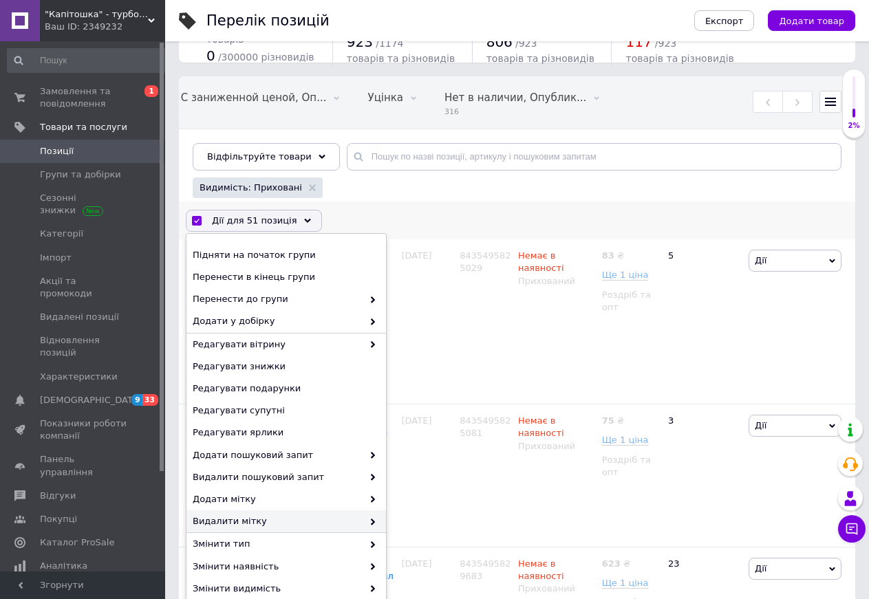
scroll to position [211, 0]
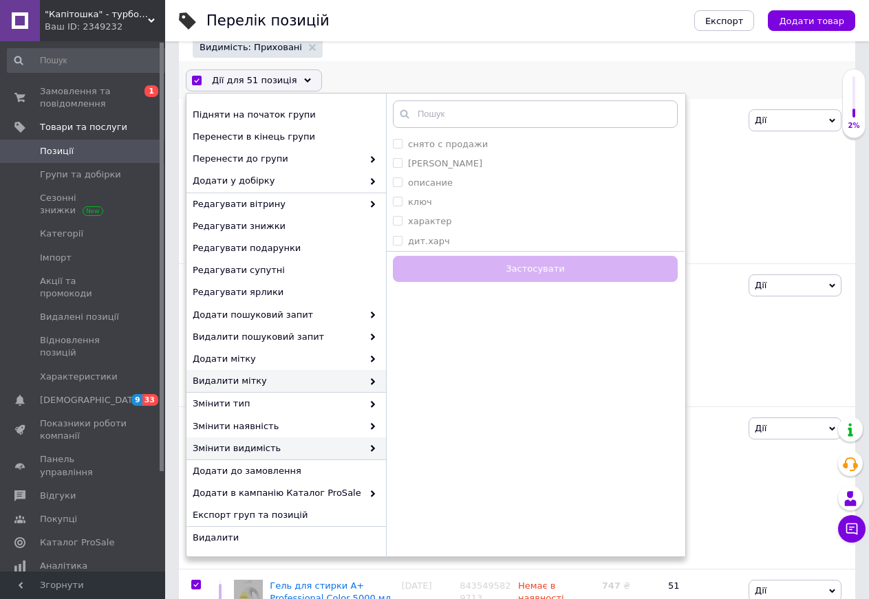
click at [252, 448] on span "Змінити видимість" at bounding box center [278, 449] width 170 height 12
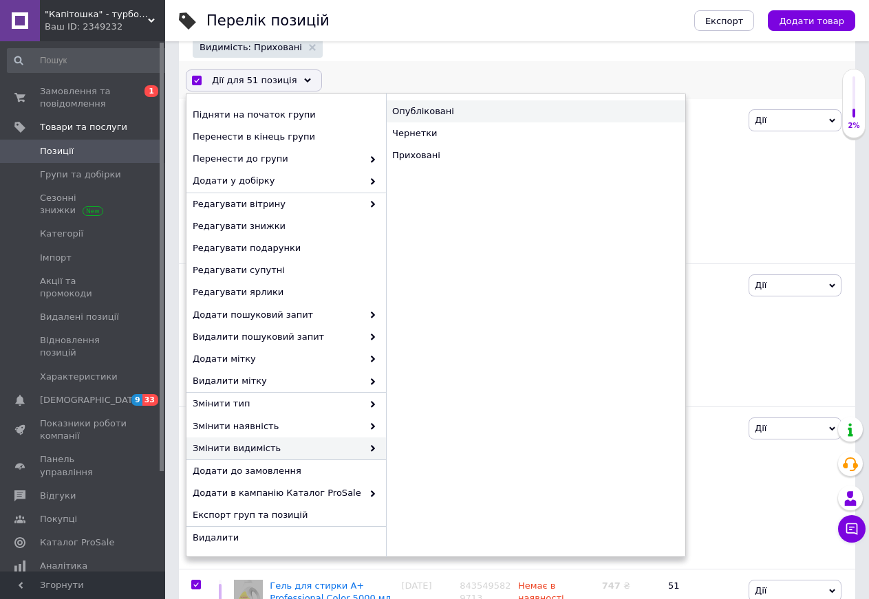
click at [427, 109] on div "Опубліковані" at bounding box center [535, 111] width 299 height 22
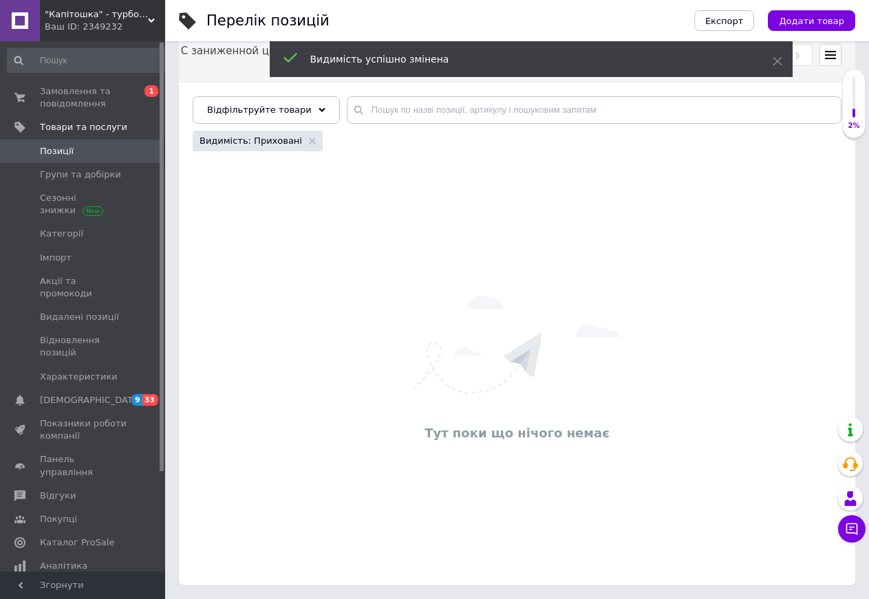
scroll to position [117, 0]
click at [309, 142] on use at bounding box center [312, 141] width 7 height 7
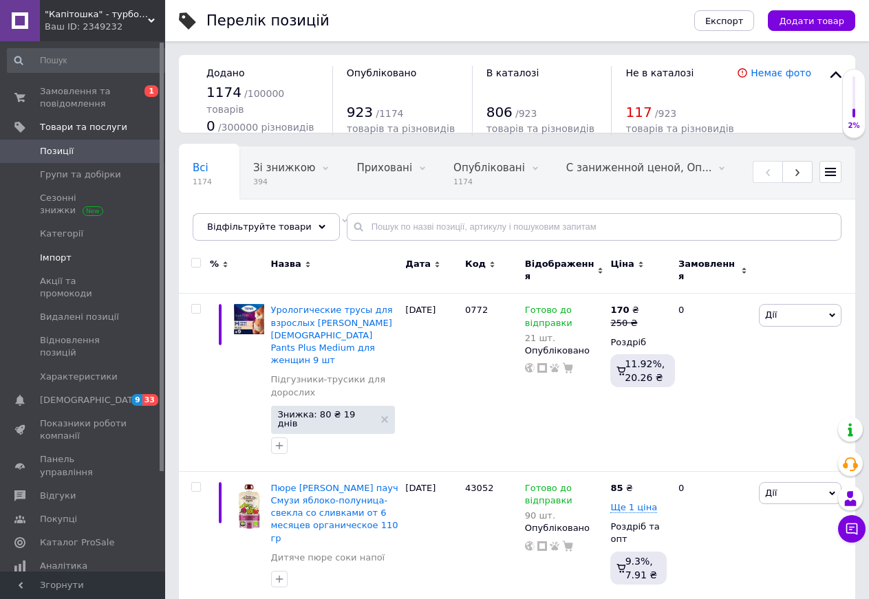
click at [59, 252] on span "Імпорт" at bounding box center [56, 258] width 32 height 12
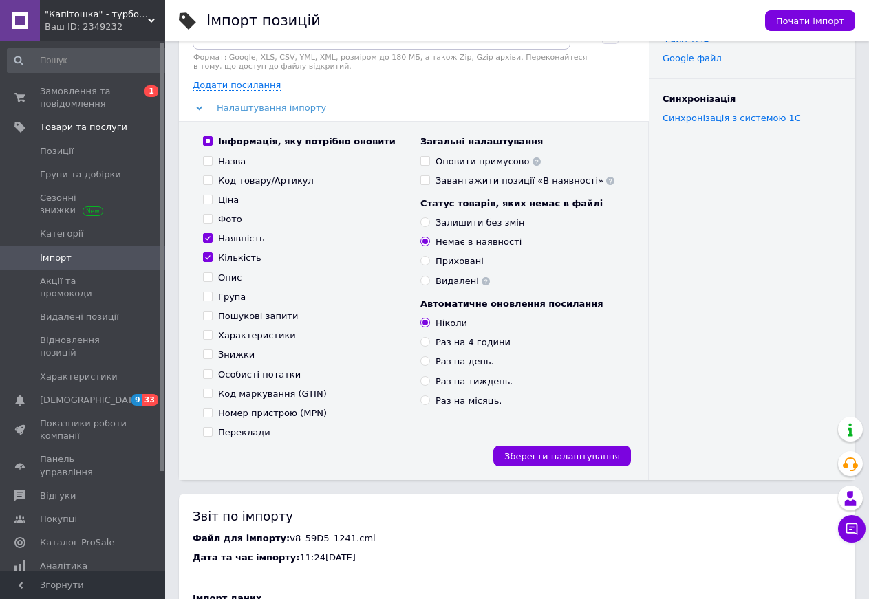
scroll to position [50, 0]
